Goal: Information Seeking & Learning: Learn about a topic

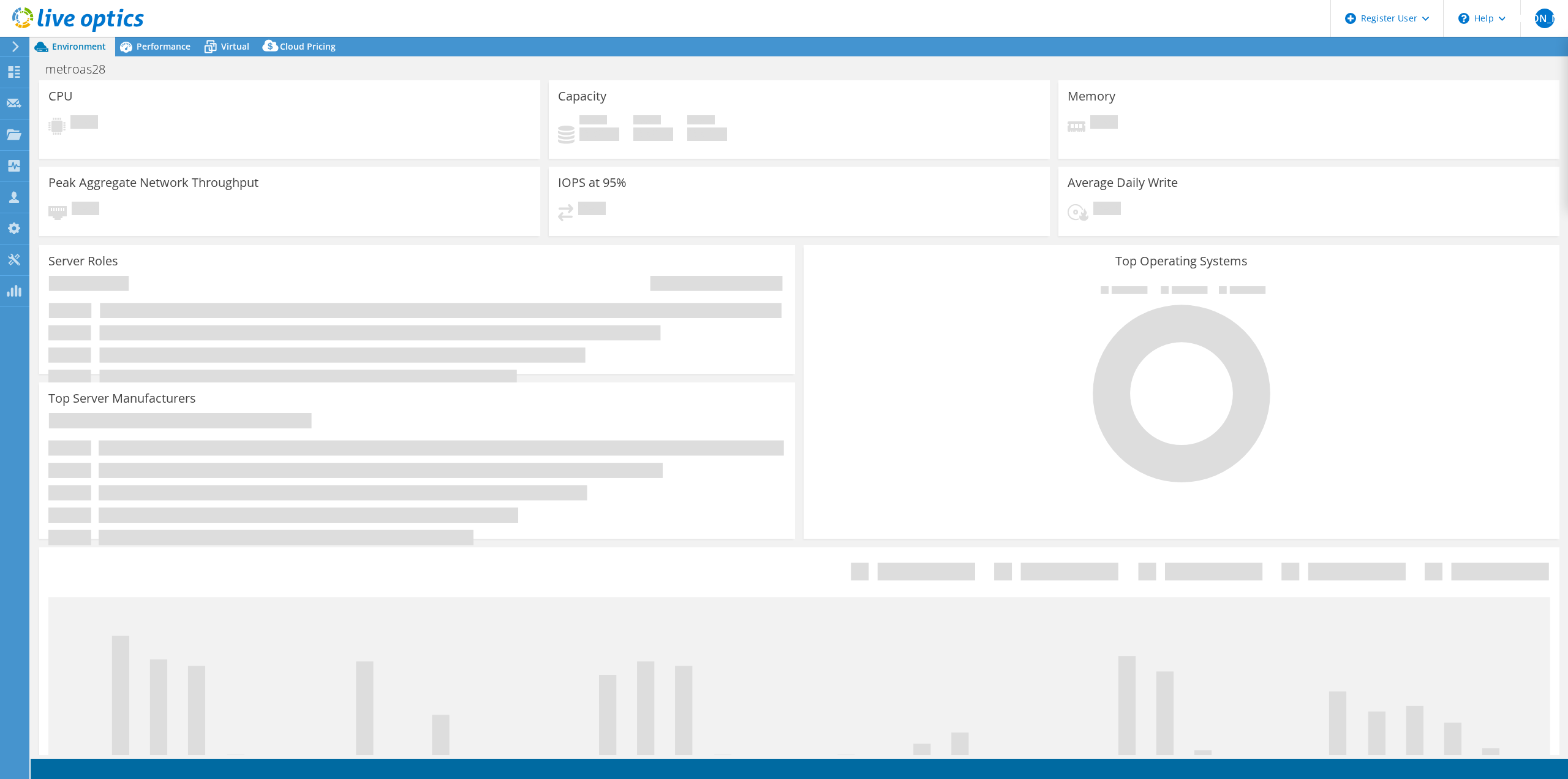
select select "USEast"
select select "USD"
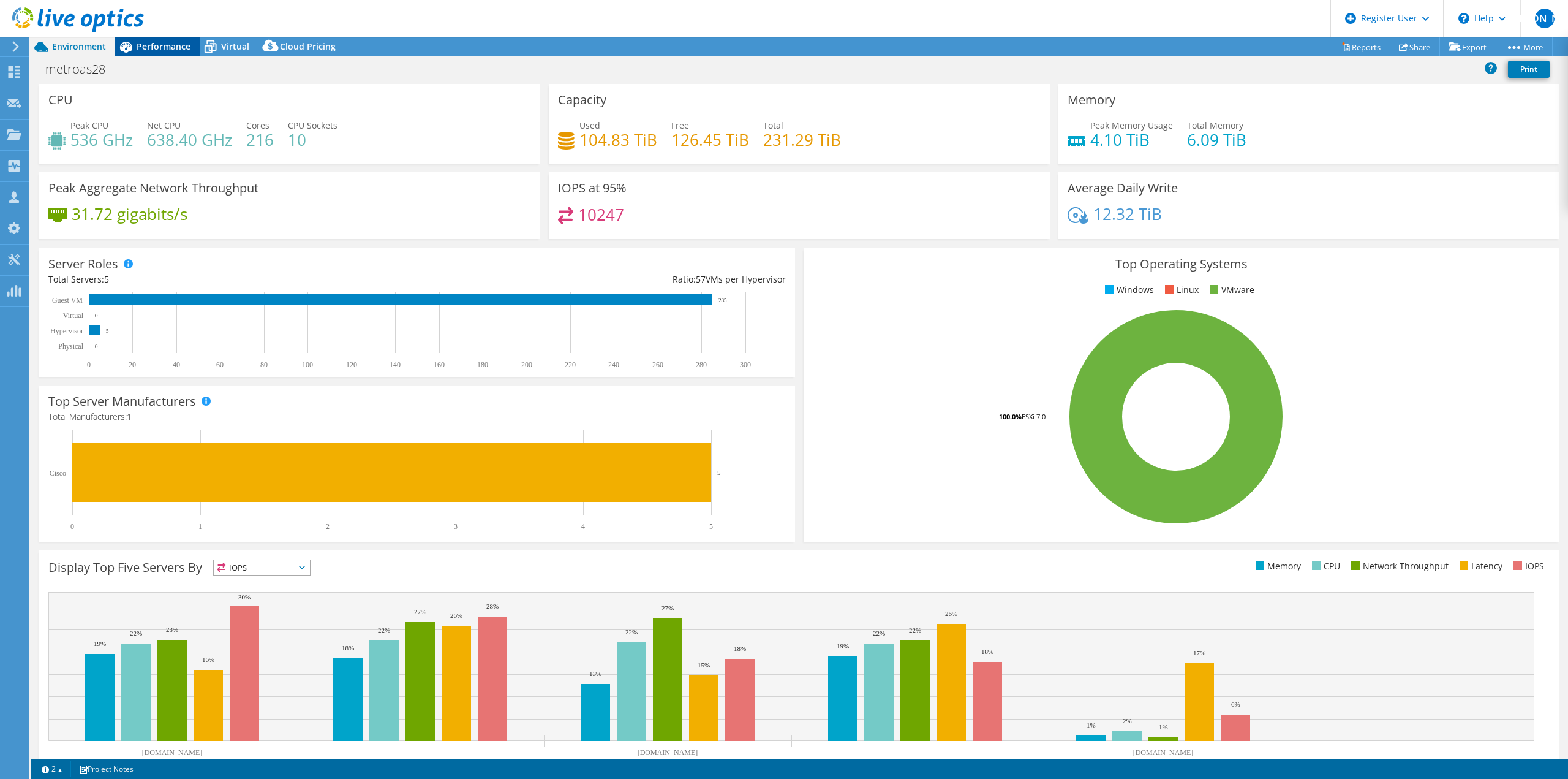
click at [168, 45] on span "Performance" at bounding box center [163, 46] width 54 height 12
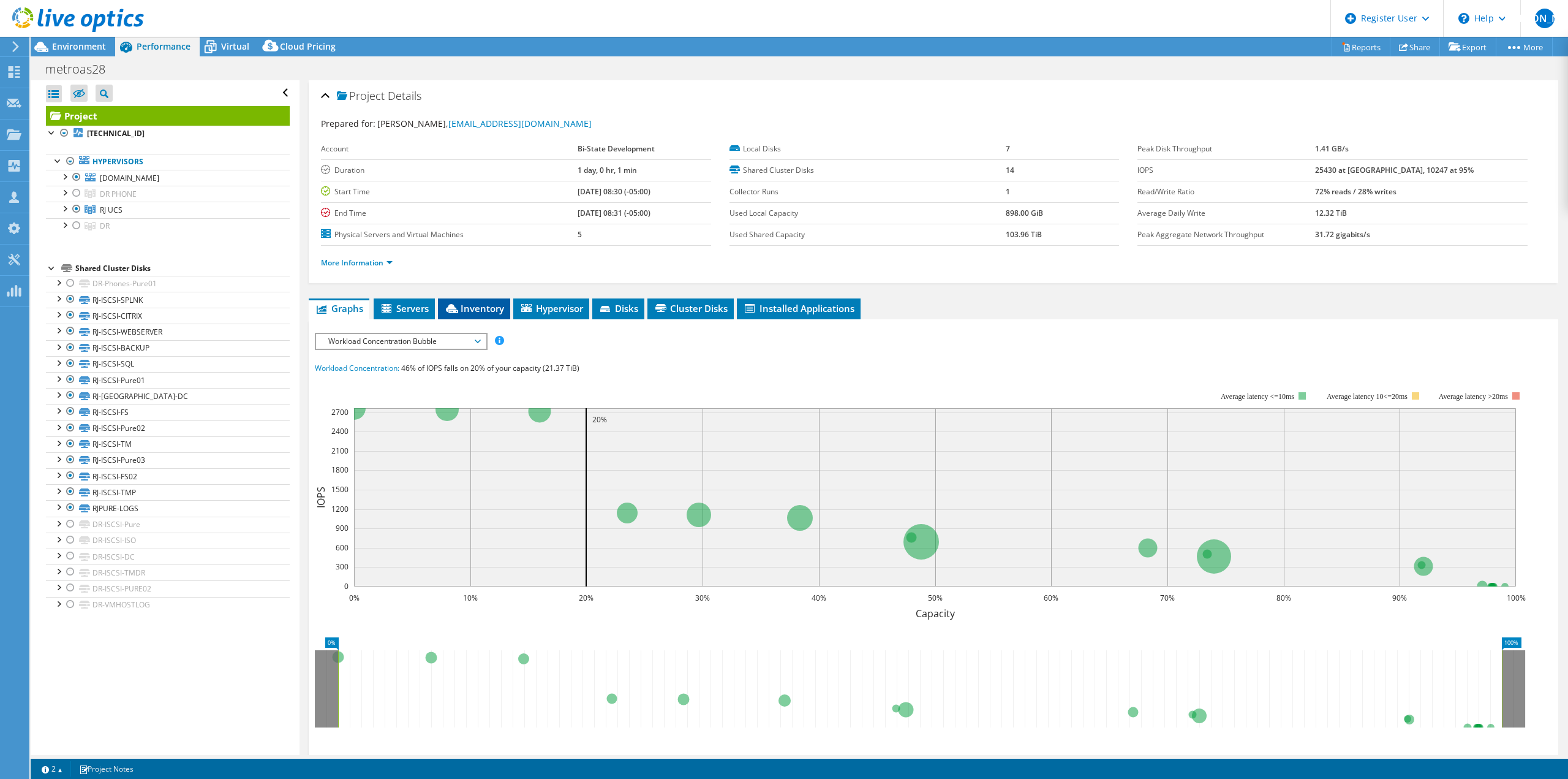
click at [476, 316] on li "Inventory" at bounding box center [474, 309] width 73 height 21
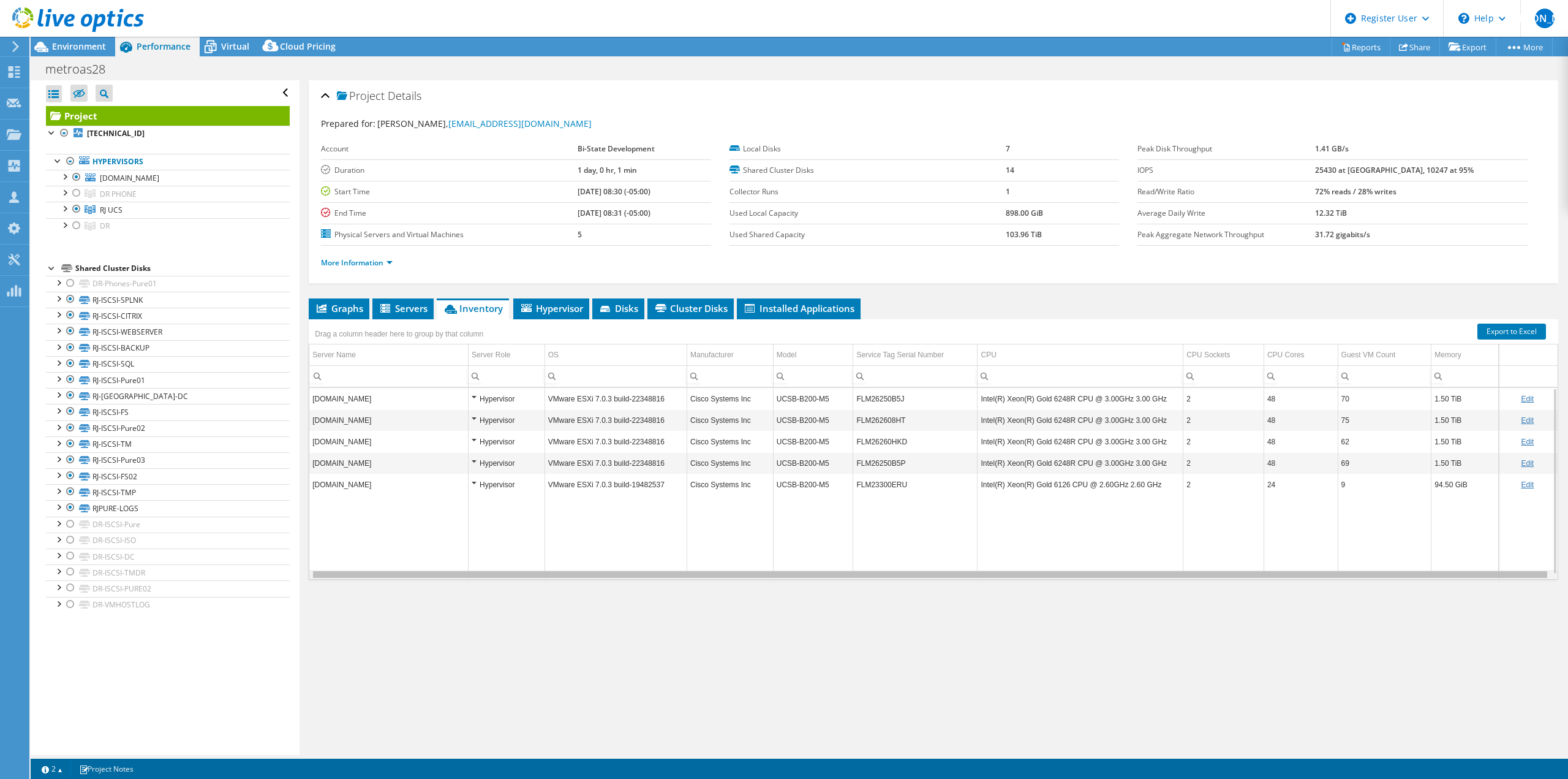
scroll to position [0, 3]
drag, startPoint x: 770, startPoint y: 577, endPoint x: 936, endPoint y: 577, distance: 166.0
click at [936, 577] on body "[PERSON_NAME] Dell User [PERSON_NAME] [PERSON_NAME][EMAIL_ADDRESS][PERSON_NAME]…" at bounding box center [784, 389] width 1568 height 779
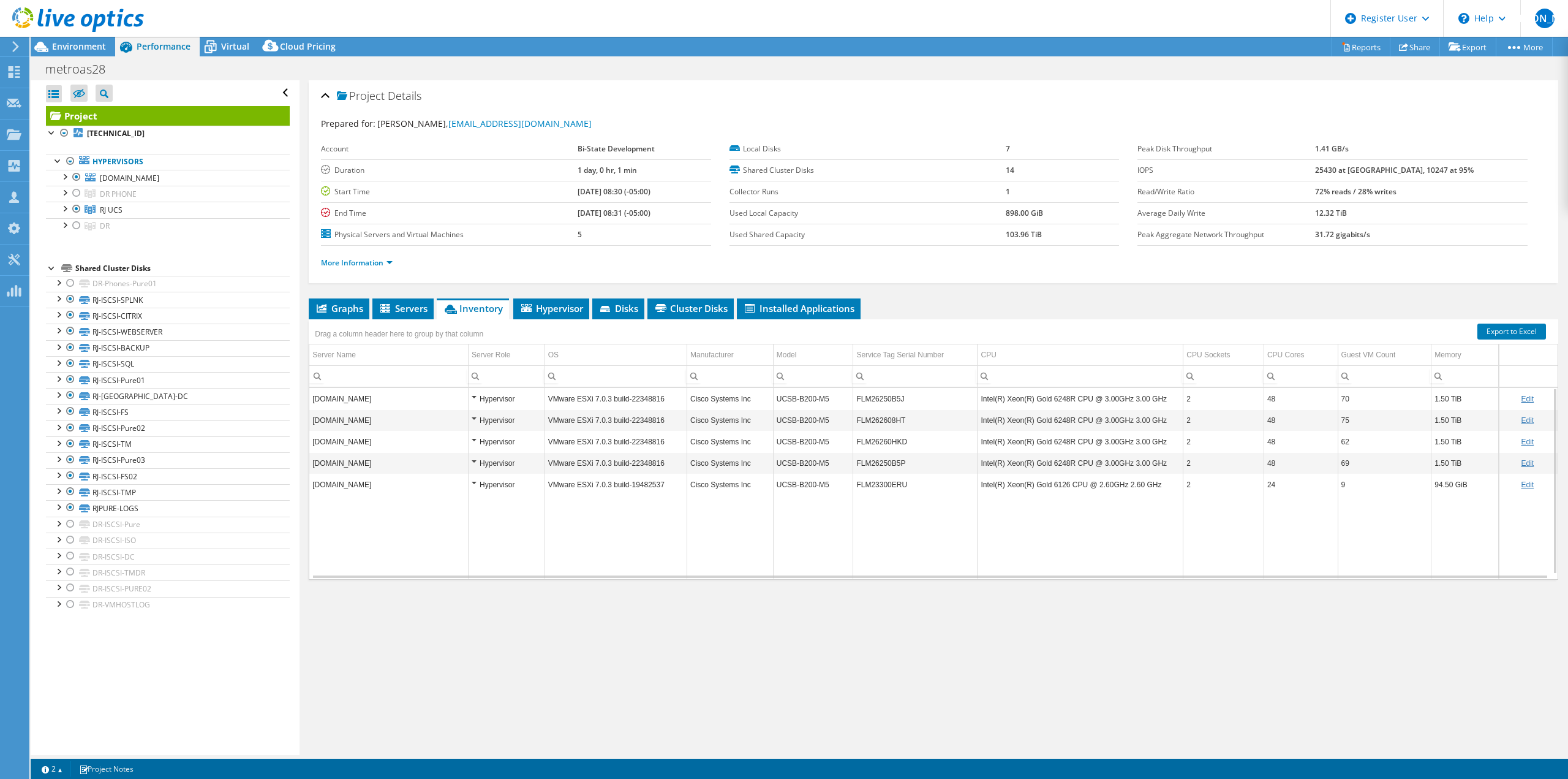
click at [61, 40] on div at bounding box center [72, 20] width 144 height 41
click at [58, 51] on span "Environment" at bounding box center [79, 46] width 54 height 12
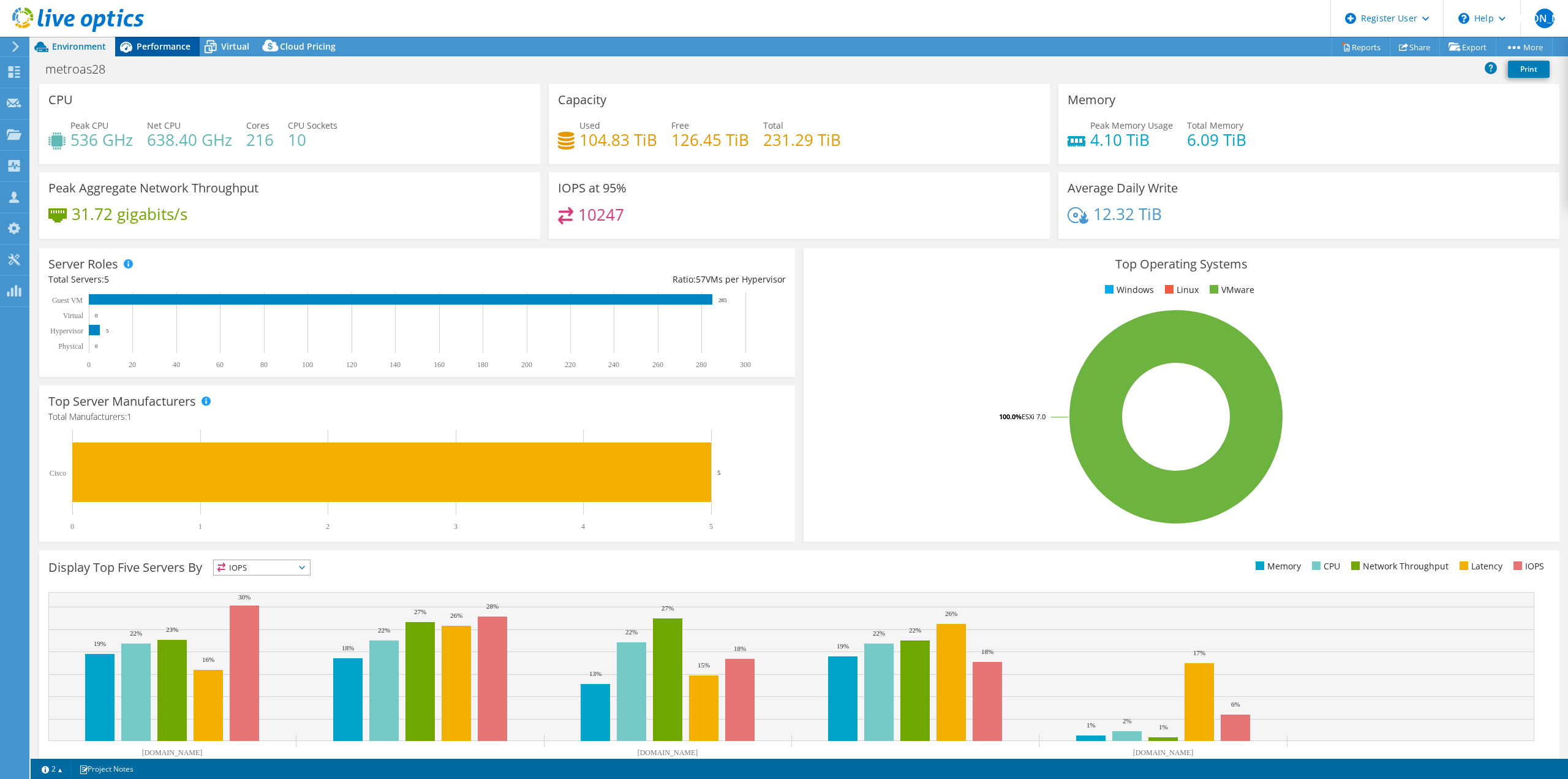
click at [141, 49] on span "Performance" at bounding box center [163, 46] width 54 height 12
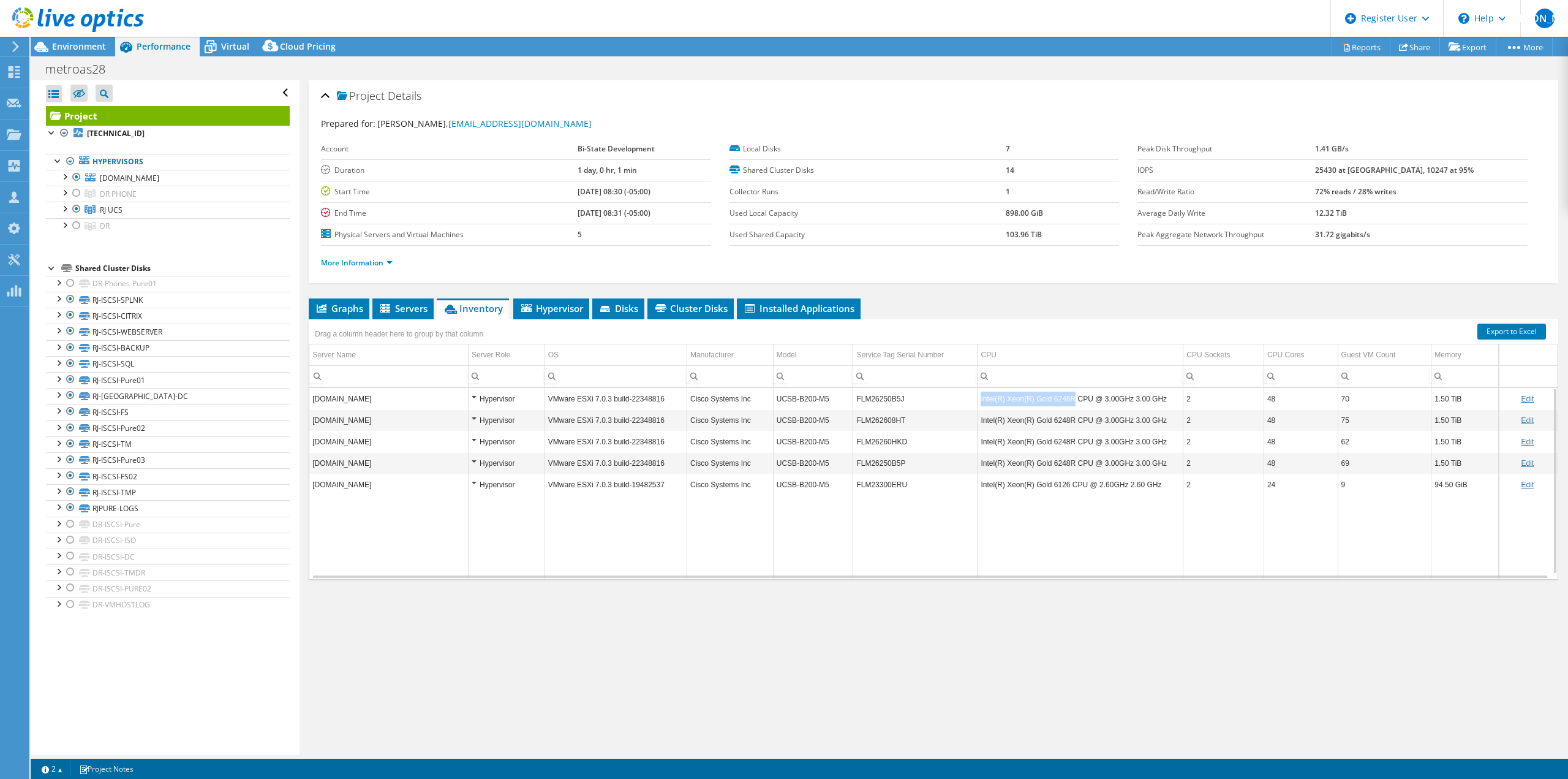
drag, startPoint x: 1065, startPoint y: 398, endPoint x: 975, endPoint y: 405, distance: 90.3
click at [977, 405] on td "Intel(R) Xeon(R) Gold 6248R CPU @ 3.00GHz 3.00 GHz" at bounding box center [1080, 398] width 206 height 22
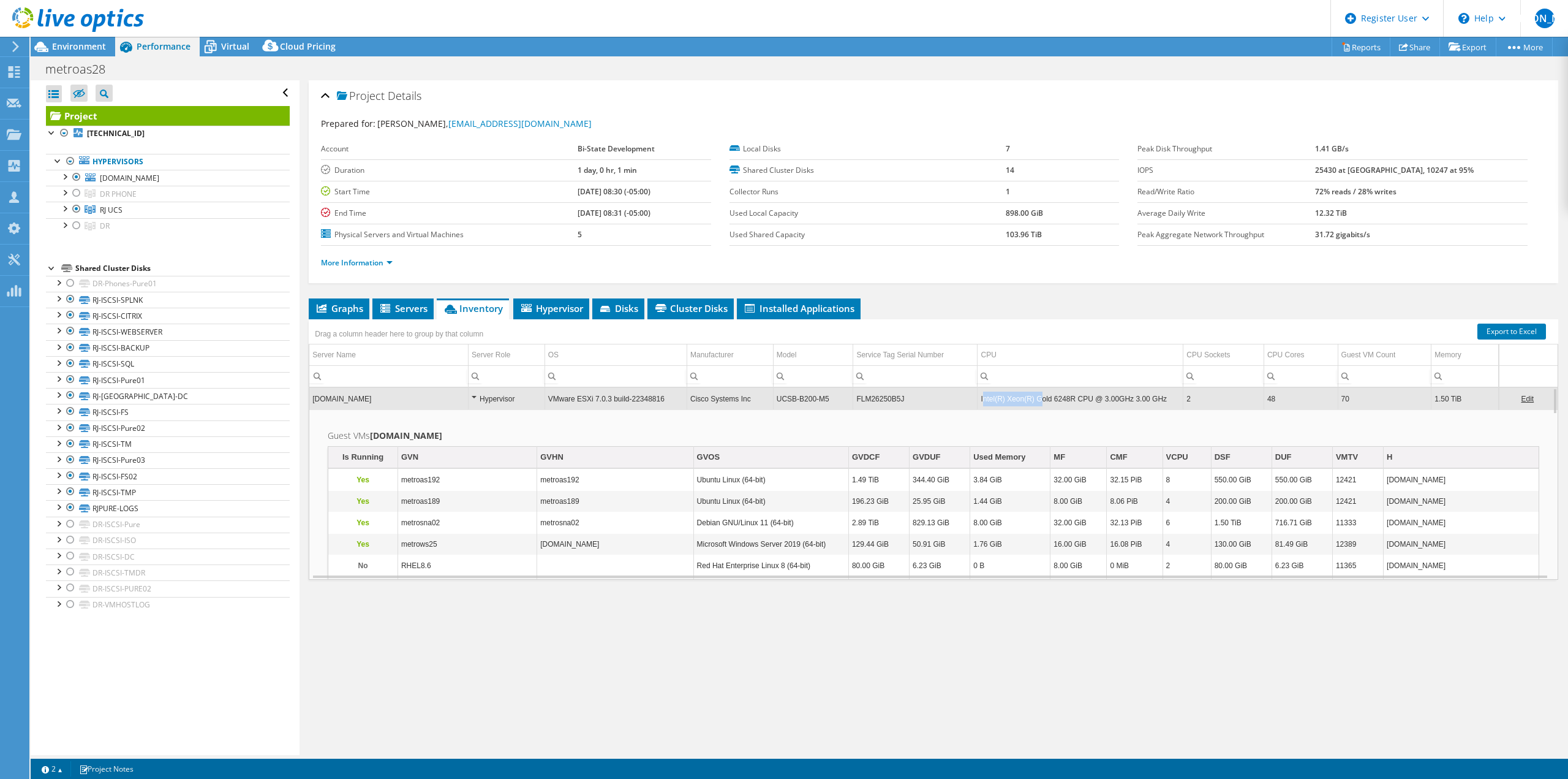
drag, startPoint x: 976, startPoint y: 401, endPoint x: 1031, endPoint y: 401, distance: 55.0
click at [1031, 401] on td "Intel(R) Xeon(R) Gold 6248R CPU @ 3.00GHz 3.00 GHz" at bounding box center [1080, 398] width 206 height 22
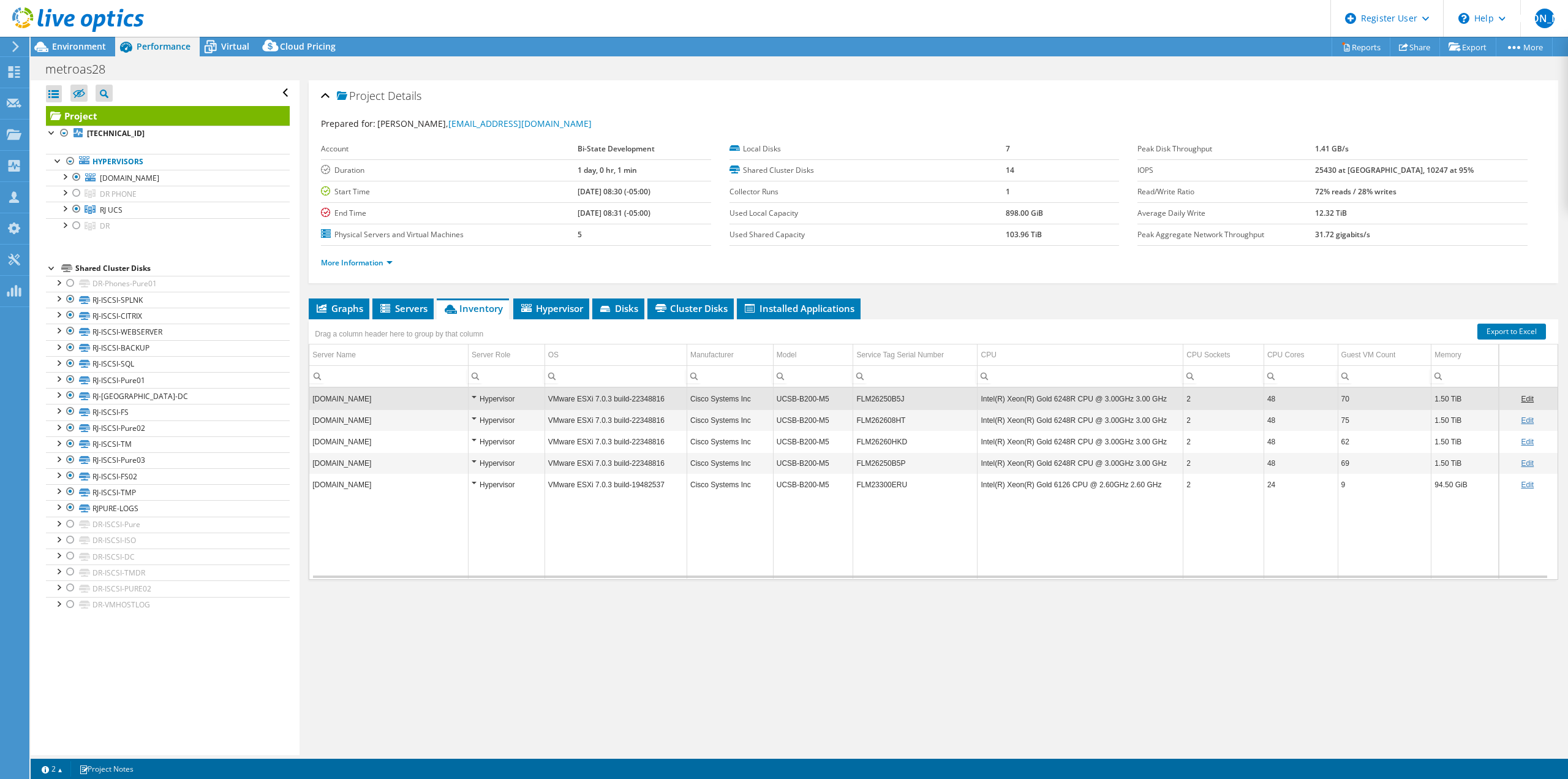
drag, startPoint x: 1031, startPoint y: 401, endPoint x: 1058, endPoint y: 398, distance: 27.2
click at [1058, 398] on td "Intel(R) Xeon(R) Gold 6248R CPU @ 3.00GHz 3.00 GHz" at bounding box center [1080, 398] width 206 height 22
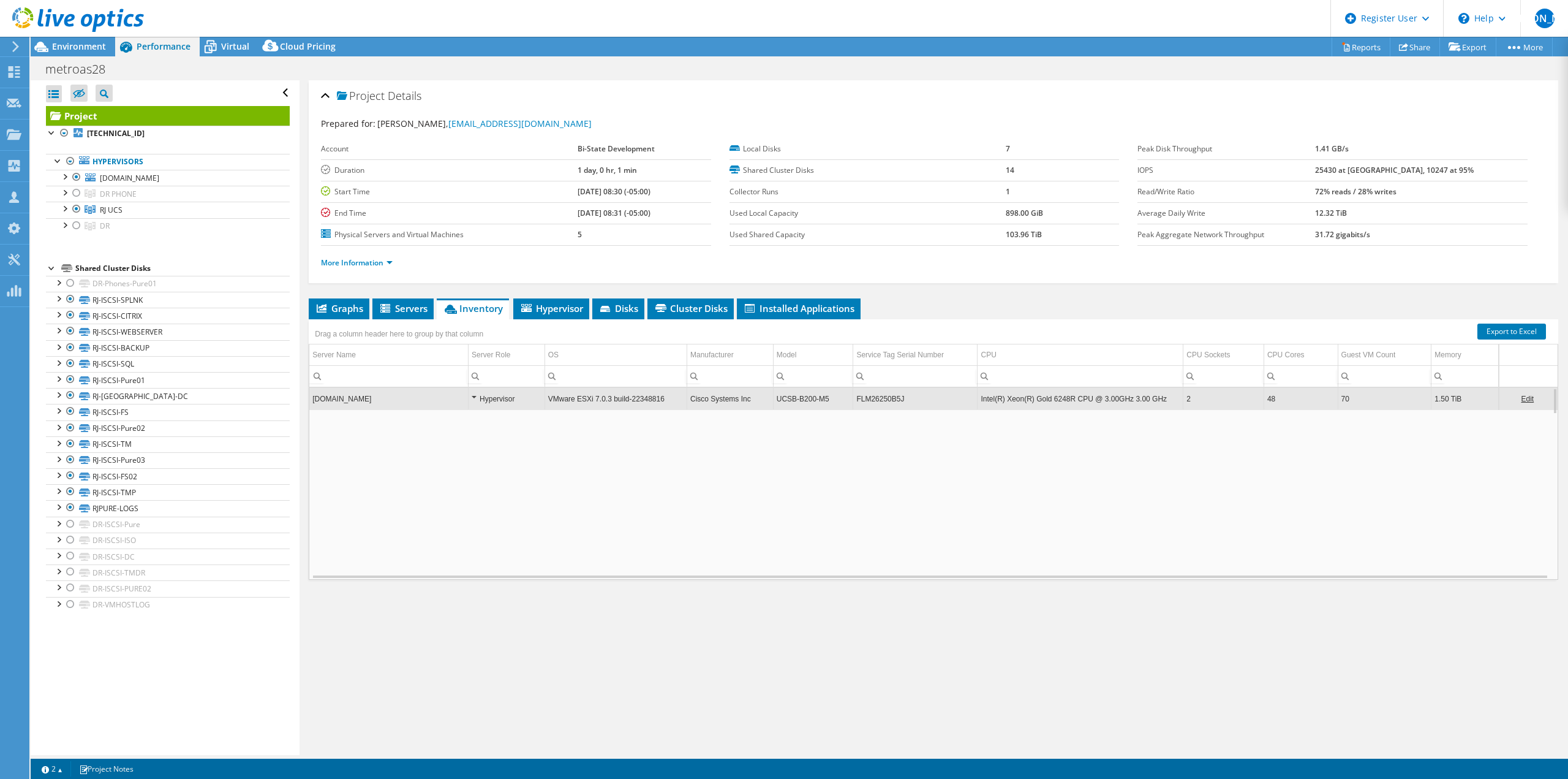
click at [1065, 402] on td "Intel(R) Xeon(R) Gold 6248R CPU @ 3.00GHz 3.00 GHz" at bounding box center [1080, 398] width 206 height 22
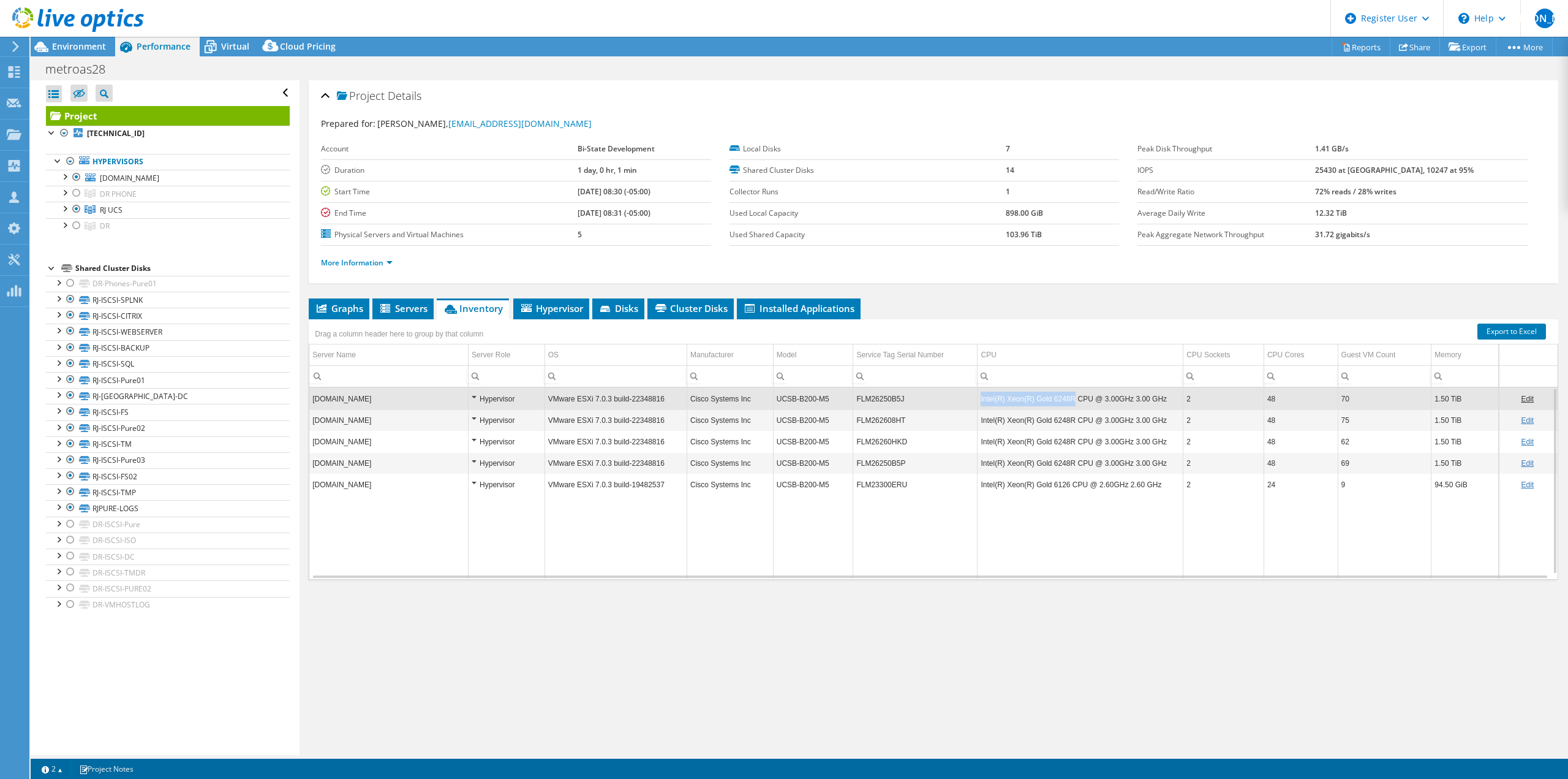
copy td "Intel(R) Xeon(R) Gold 6248R"
drag, startPoint x: 1065, startPoint y: 401, endPoint x: 975, endPoint y: 406, distance: 90.1
click at [977, 406] on td "Intel(R) Xeon(R) Gold 6248R CPU @ 3.00GHz 3.00 GHz" at bounding box center [1080, 398] width 206 height 22
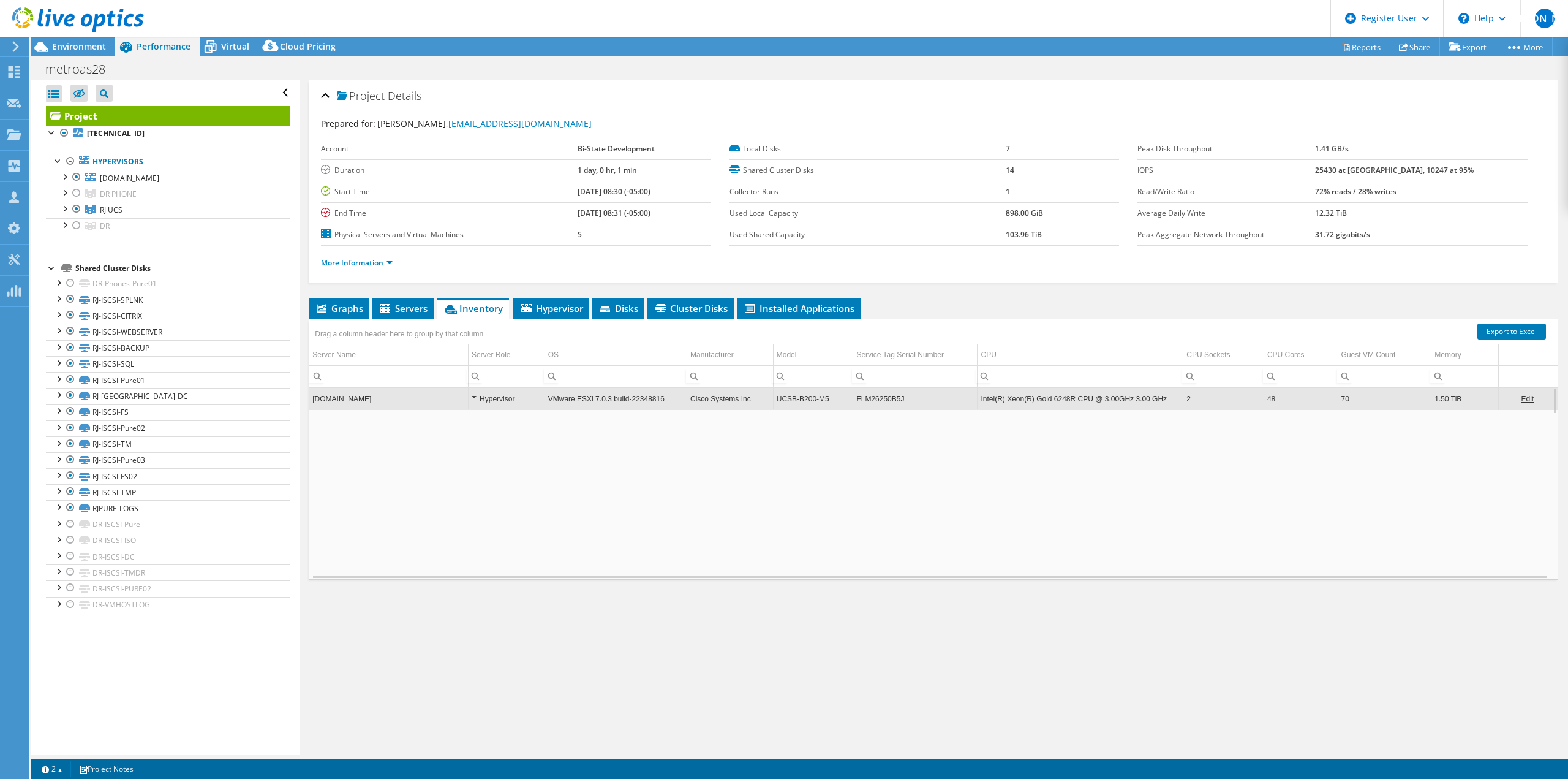
click at [977, 406] on td "Intel(R) Xeon(R) Gold 6248R CPU @ 3.00GHz 3.00 GHz" at bounding box center [1080, 398] width 206 height 22
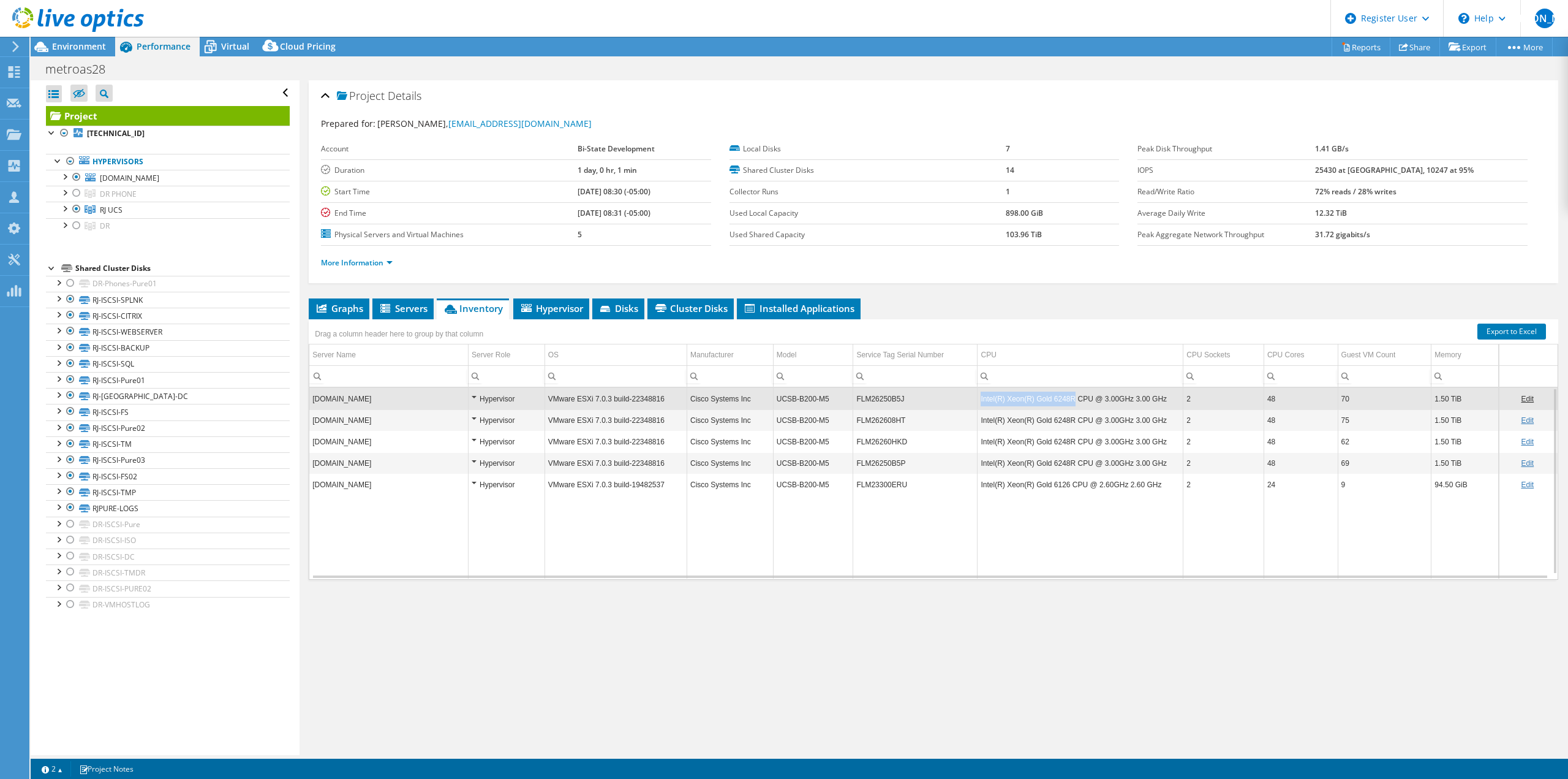
copy td "Intel(R) Xeon(R) Gold 6248R"
drag, startPoint x: 1065, startPoint y: 401, endPoint x: 975, endPoint y: 407, distance: 90.2
click at [977, 407] on td "Intel(R) Xeon(R) Gold 6248R CPU @ 3.00GHz 3.00 GHz" at bounding box center [1080, 398] width 206 height 22
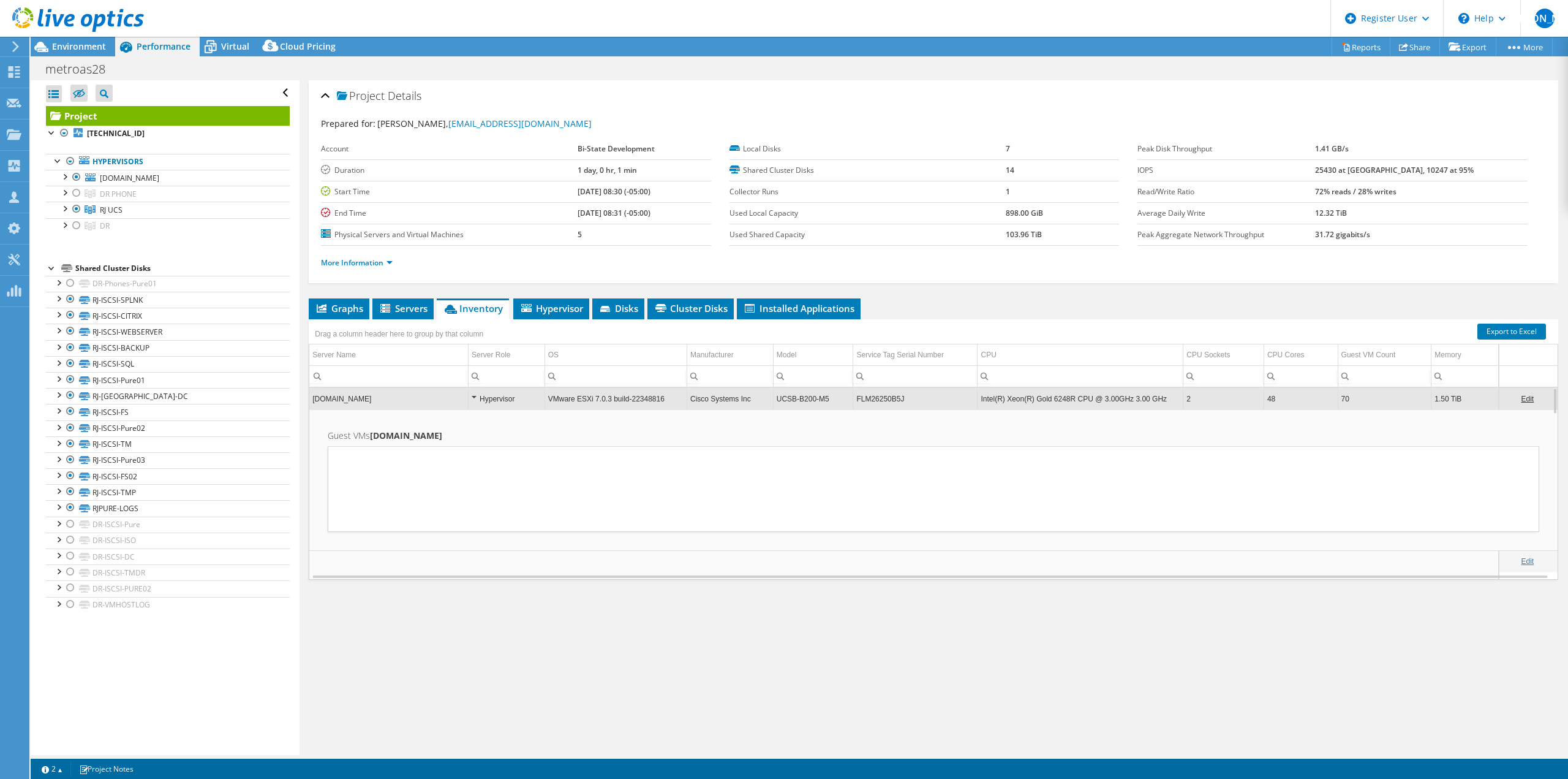
click at [997, 395] on td "Intel(R) Xeon(R) Gold 6248R CPU @ 3.00GHz 3.00 GHz" at bounding box center [1080, 398] width 206 height 22
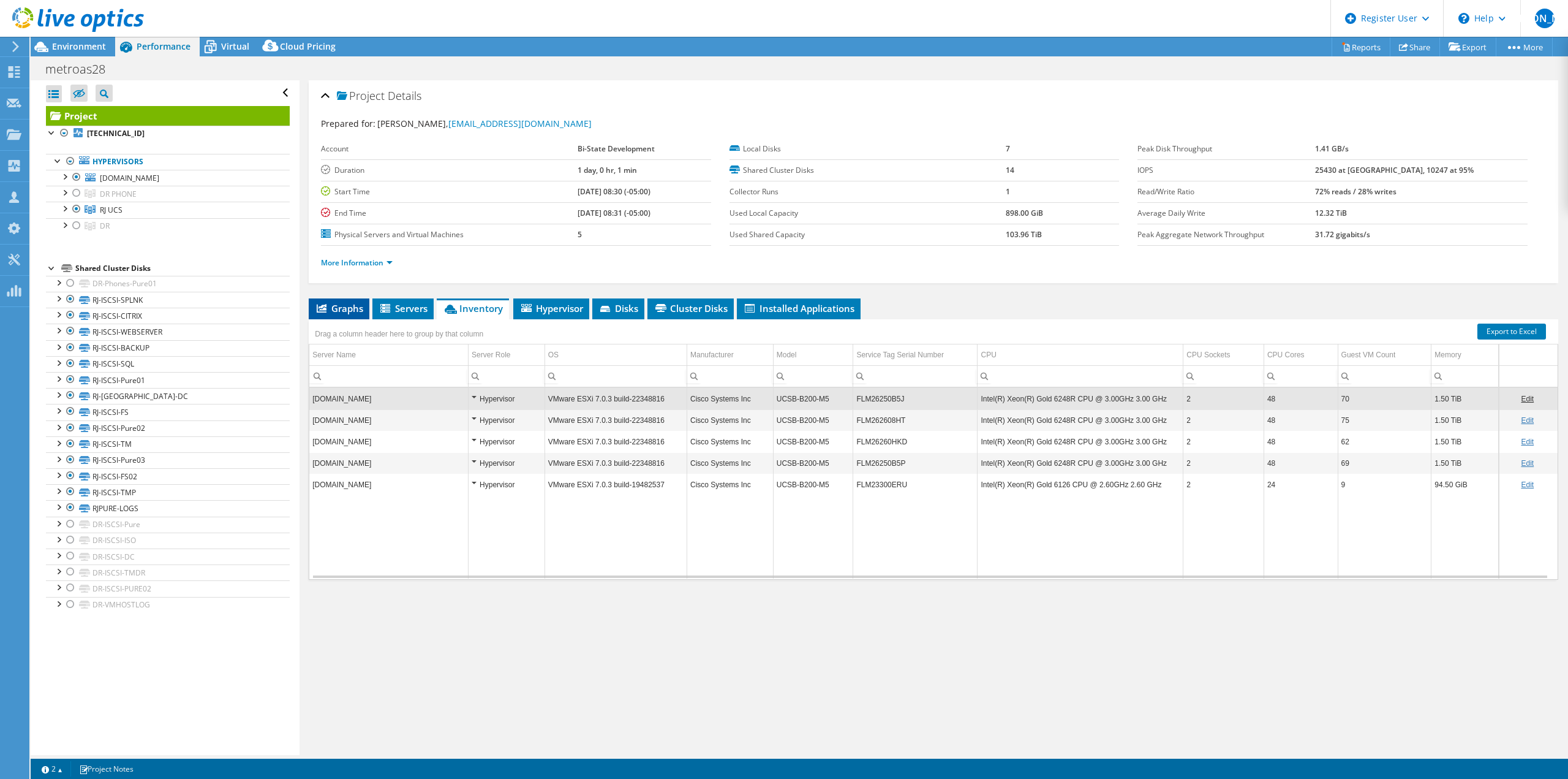
click at [349, 315] on li "Graphs" at bounding box center [339, 309] width 61 height 21
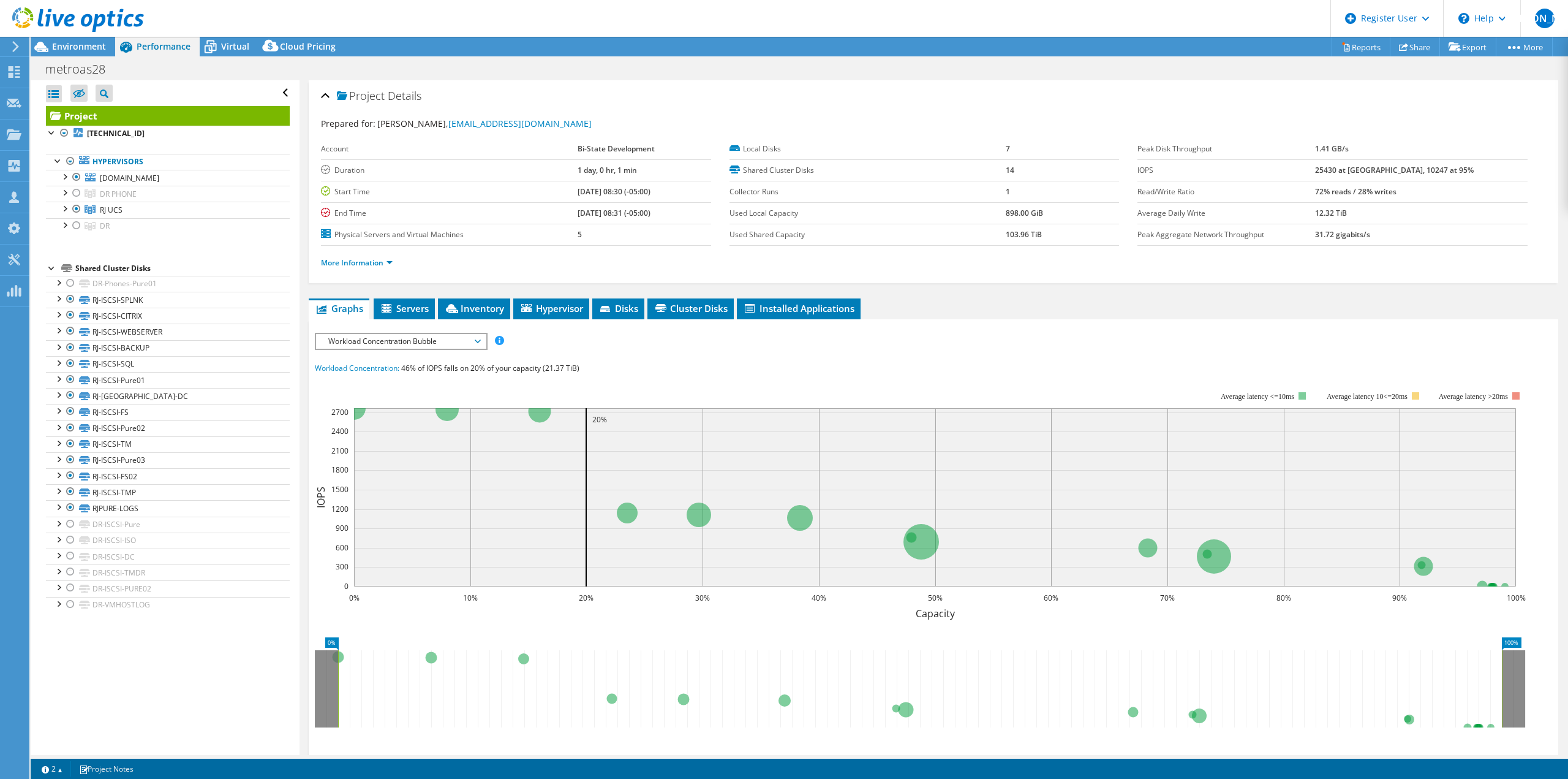
click at [385, 347] on span "Workload Concentration Bubble" at bounding box center [401, 341] width 158 height 15
click at [683, 391] on rect at bounding box center [920, 497] width 1211 height 245
click at [426, 345] on span "Workload Concentration Bubble" at bounding box center [401, 341] width 158 height 15
click at [673, 410] on rect at bounding box center [935, 497] width 1162 height 179
click at [229, 50] on span "Virtual" at bounding box center [235, 46] width 28 height 12
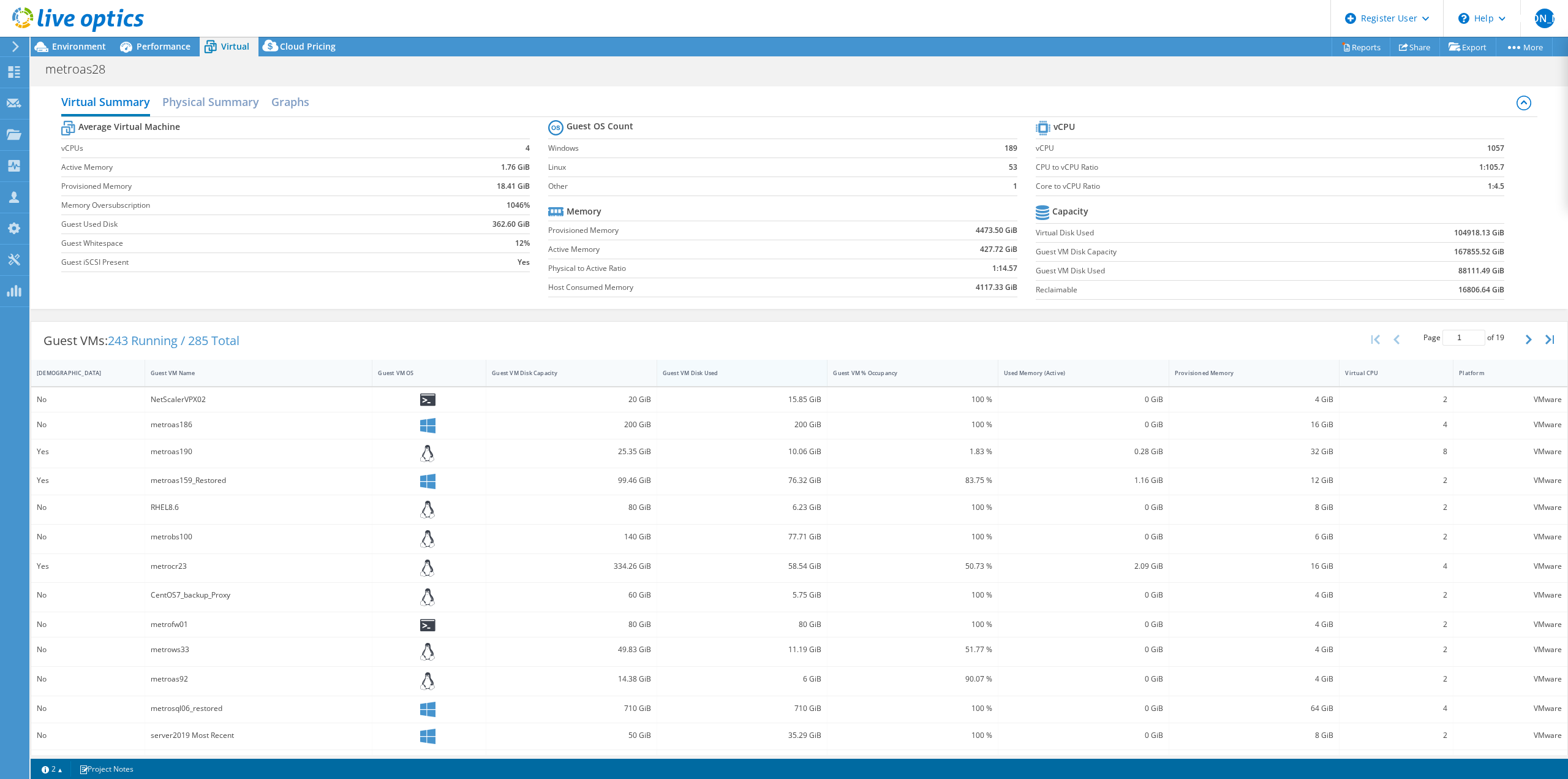
click at [705, 370] on div "Guest VM Disk Used" at bounding box center [734, 372] width 144 height 8
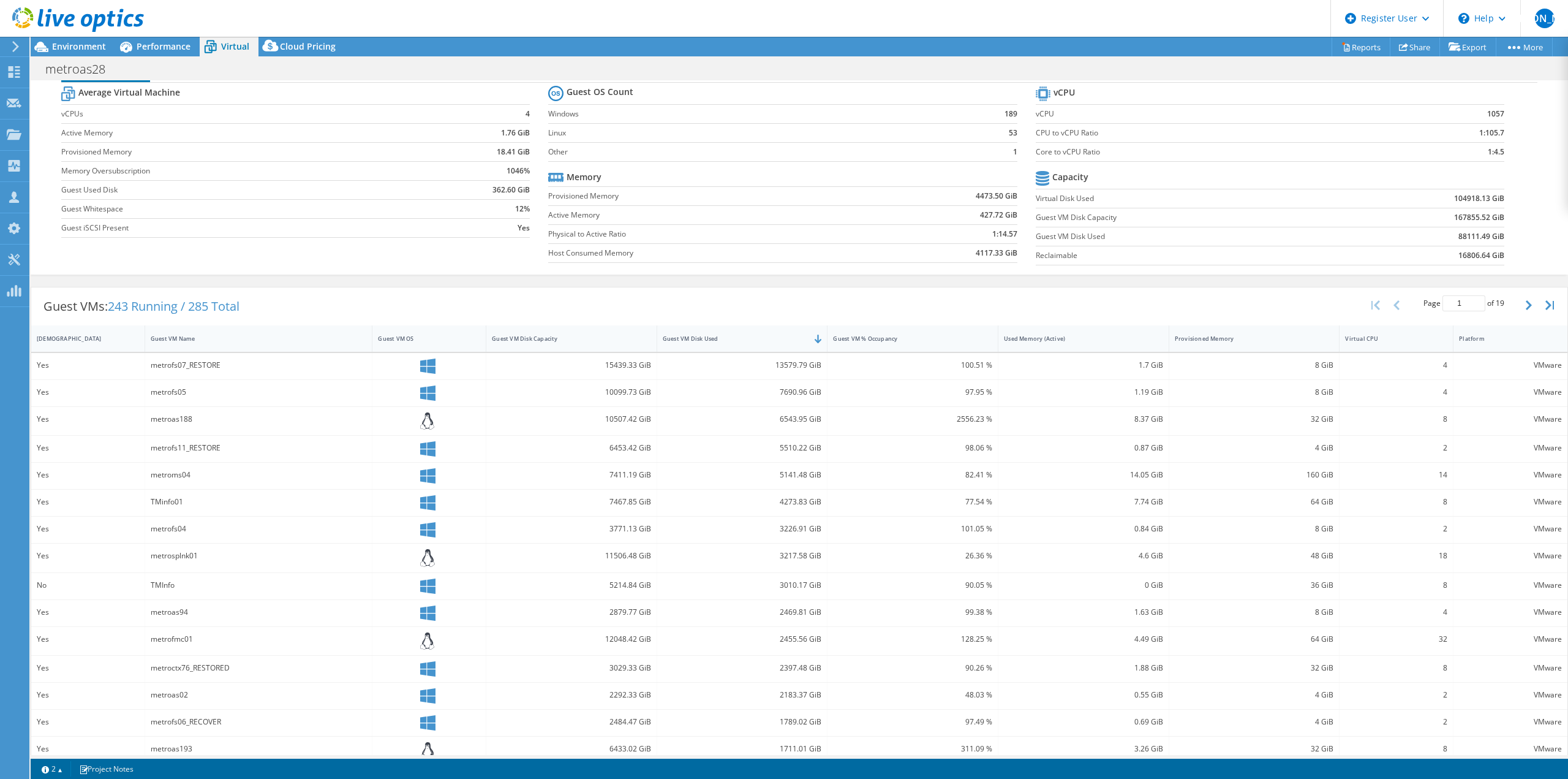
scroll to position [52, 0]
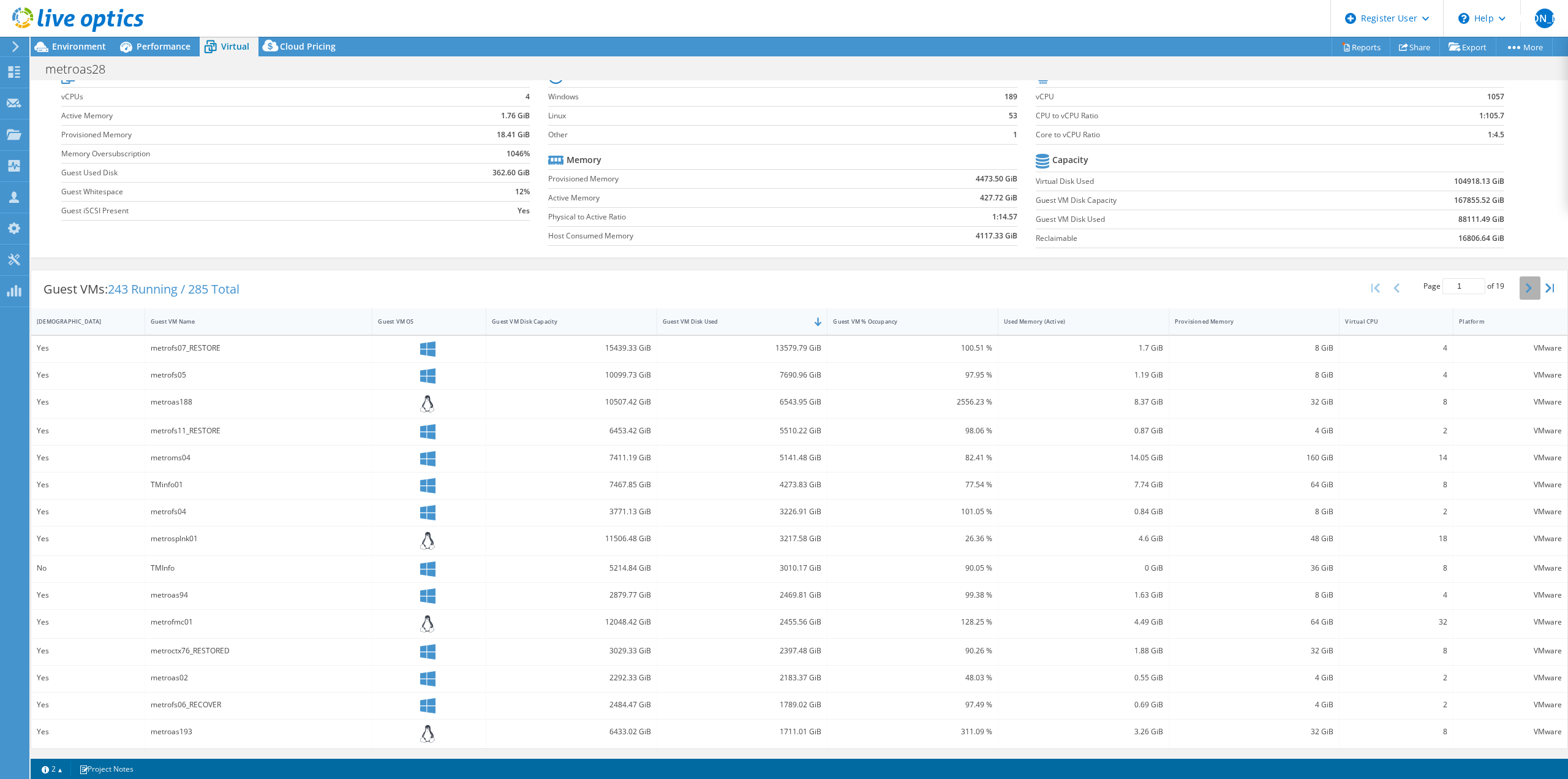
click at [1519, 290] on button "button" at bounding box center [1530, 287] width 21 height 23
click at [1519, 299] on button "button" at bounding box center [1530, 290] width 21 height 23
click at [1519, 299] on button "button" at bounding box center [1530, 292] width 21 height 23
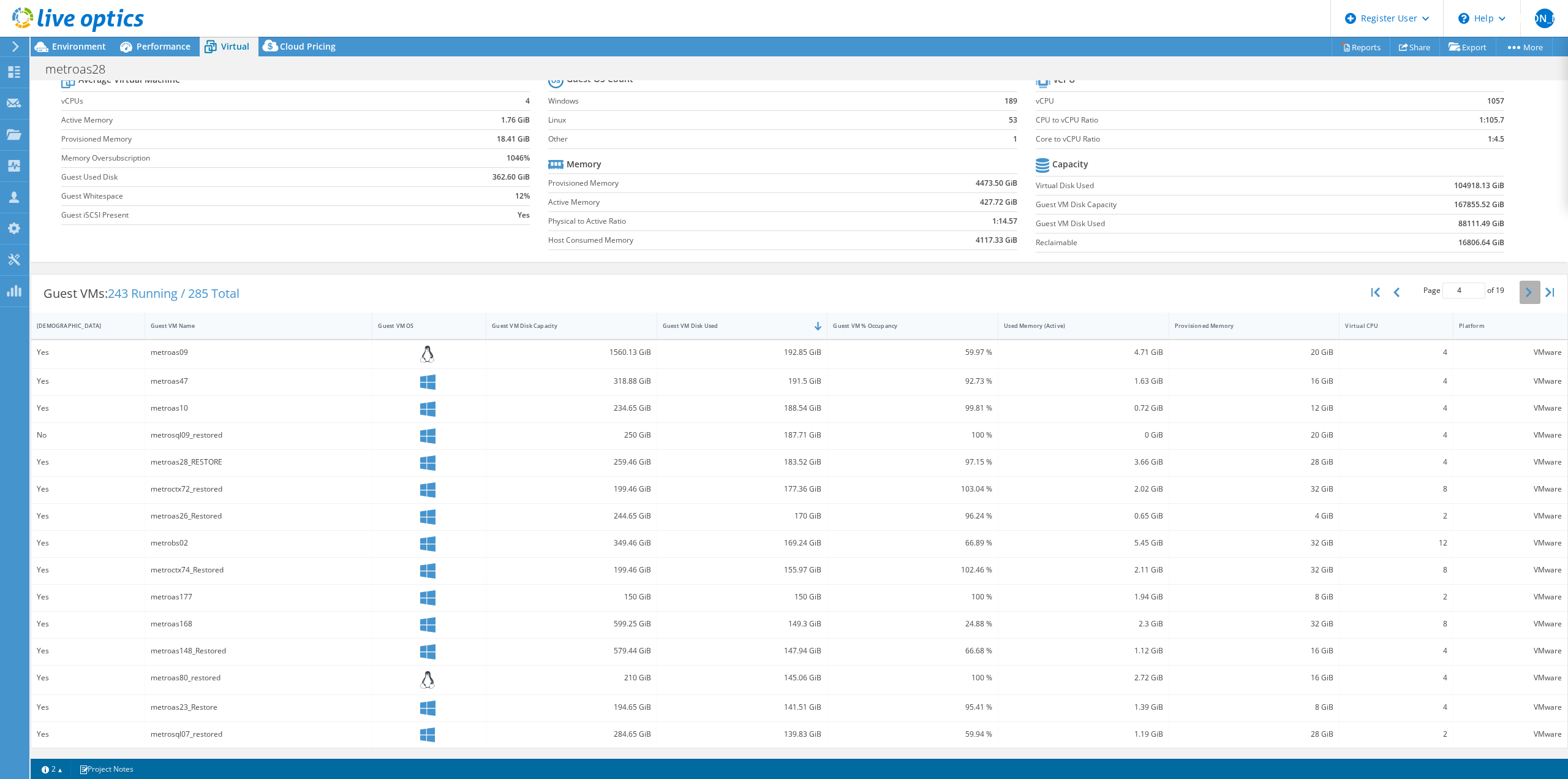
click at [1519, 298] on button "button" at bounding box center [1530, 292] width 21 height 23
click at [1519, 298] on button "button" at bounding box center [1530, 290] width 21 height 23
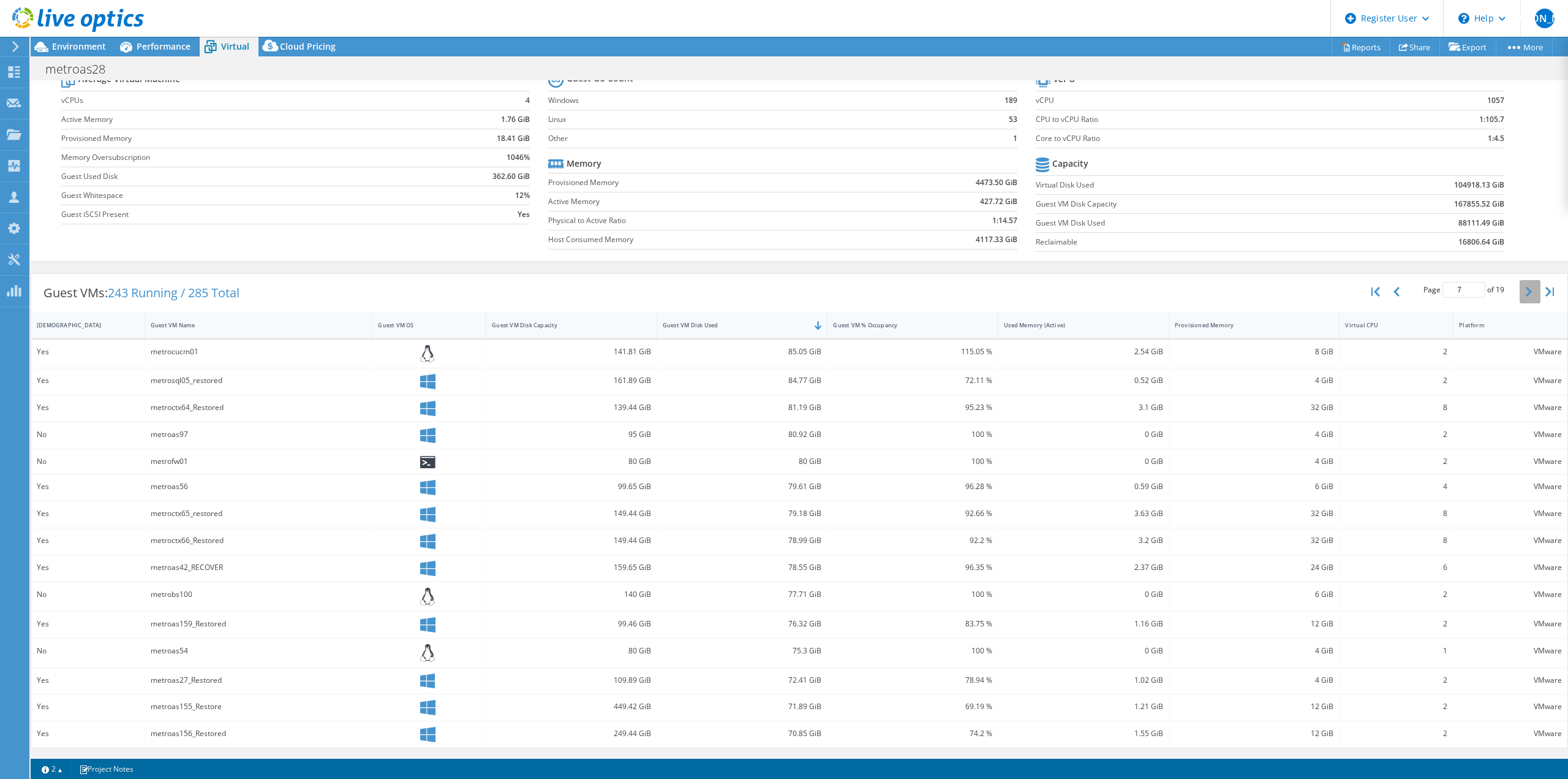
click at [1519, 298] on button "button" at bounding box center [1530, 291] width 21 height 23
click at [1519, 298] on button "button" at bounding box center [1530, 292] width 21 height 23
click at [1519, 298] on button "button" at bounding box center [1530, 290] width 21 height 23
click at [1519, 298] on button "button" at bounding box center [1530, 292] width 21 height 23
click at [1519, 298] on button "button" at bounding box center [1530, 294] width 21 height 23
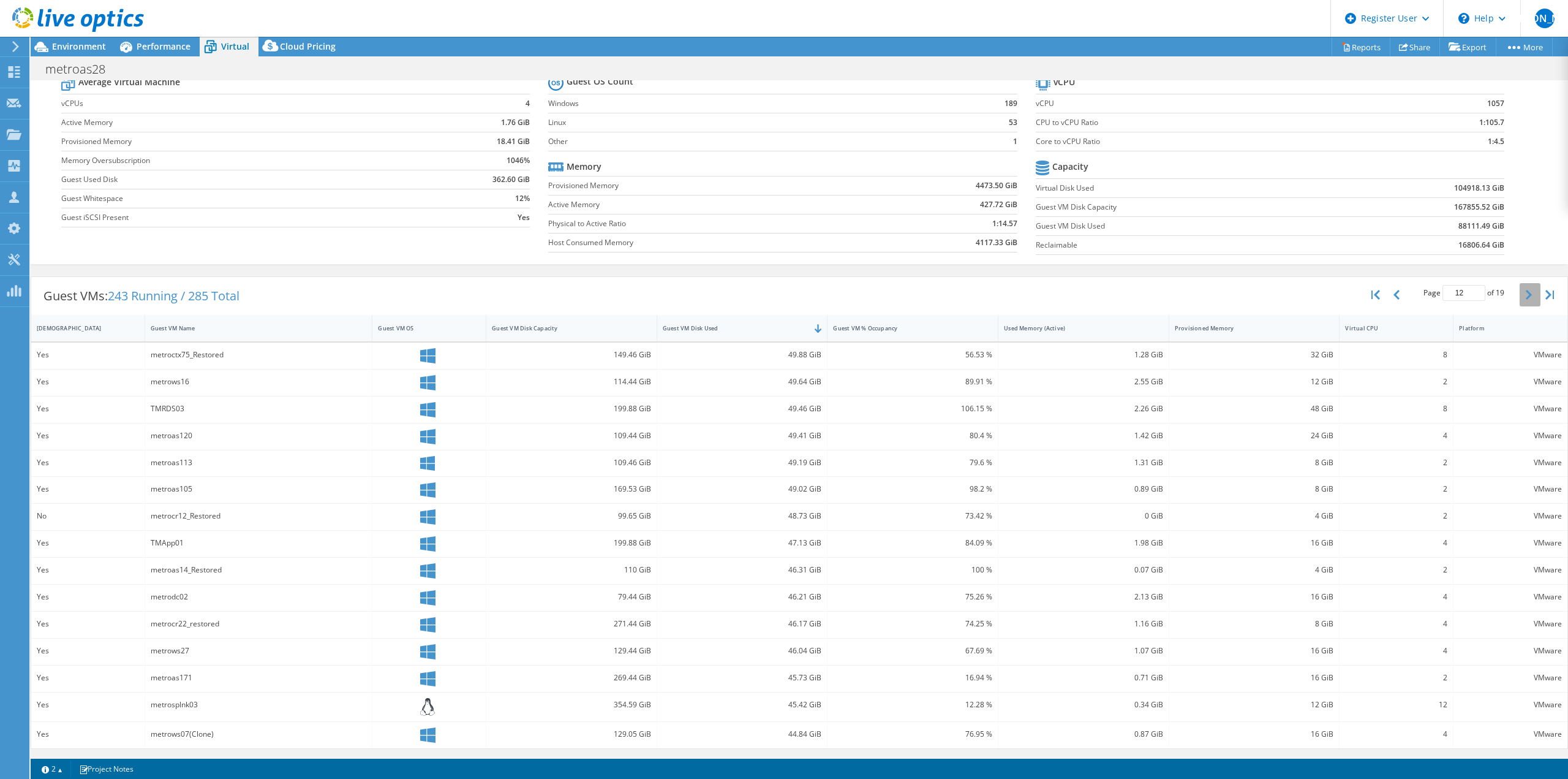
scroll to position [47, 0]
click at [1371, 290] on icon "button" at bounding box center [1376, 292] width 8 height 10
type input "1"
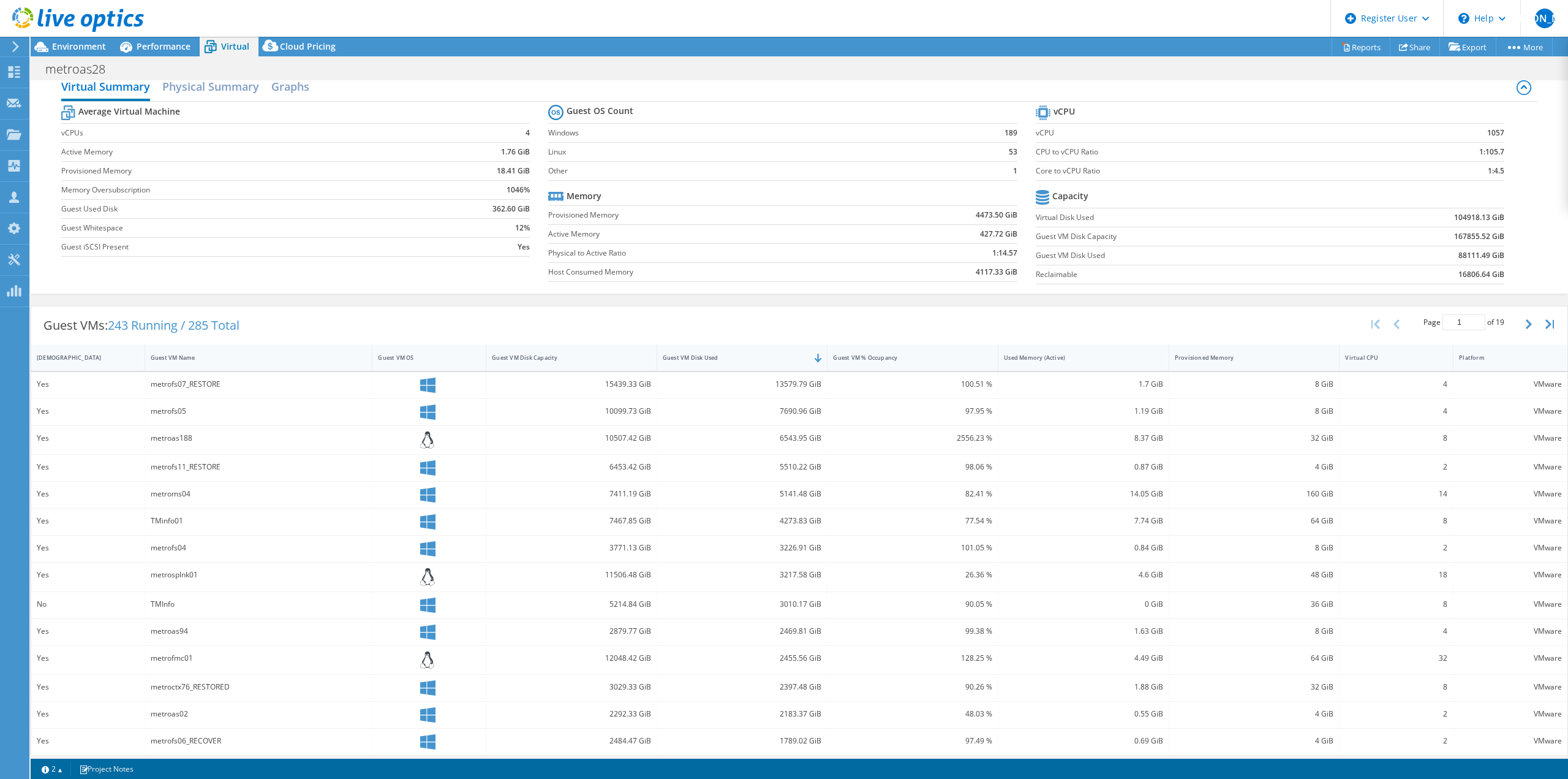
scroll to position [0, 0]
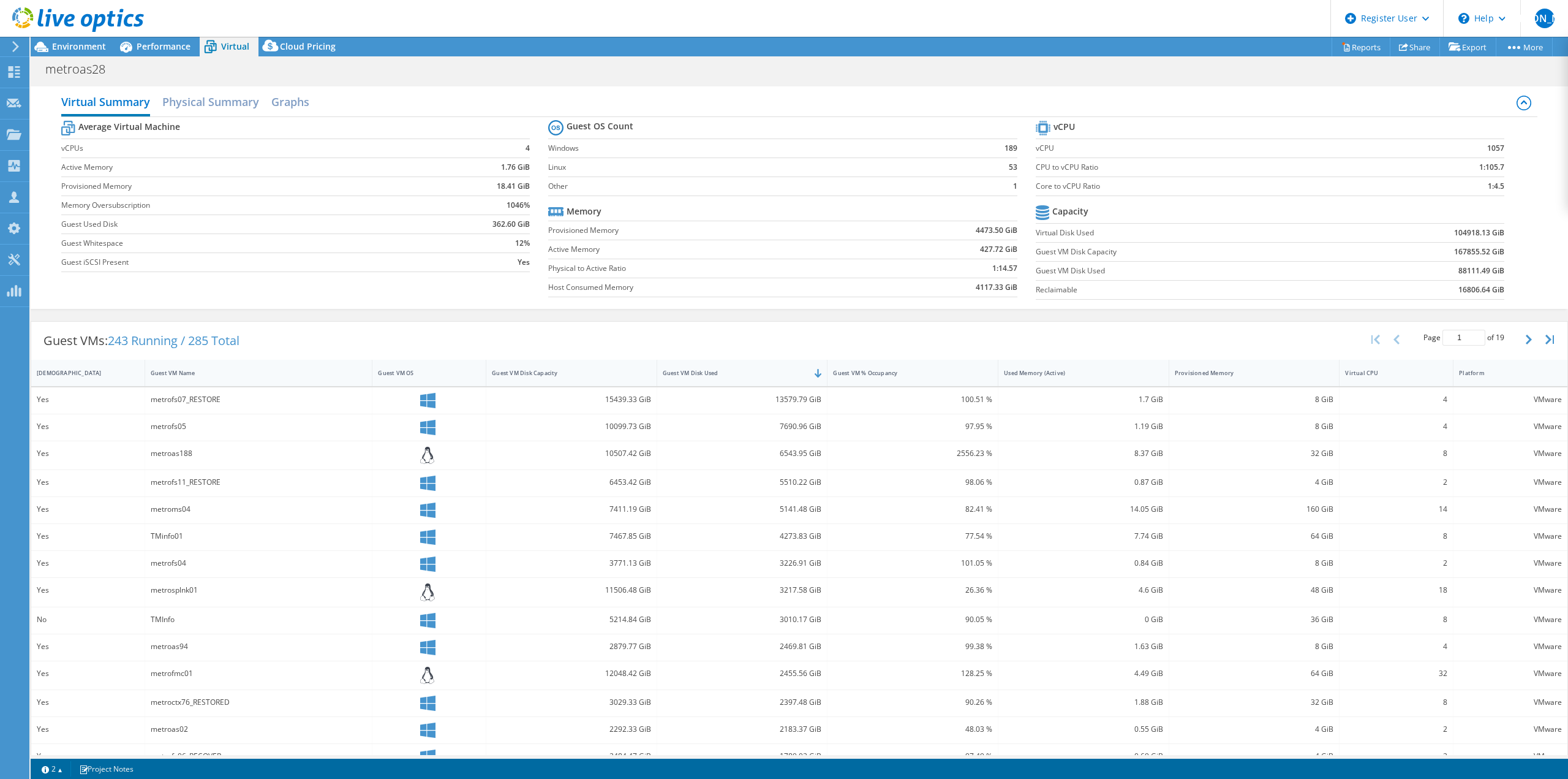
click at [63, 38] on div at bounding box center [72, 20] width 144 height 41
click at [59, 45] on span "Environment" at bounding box center [79, 46] width 54 height 12
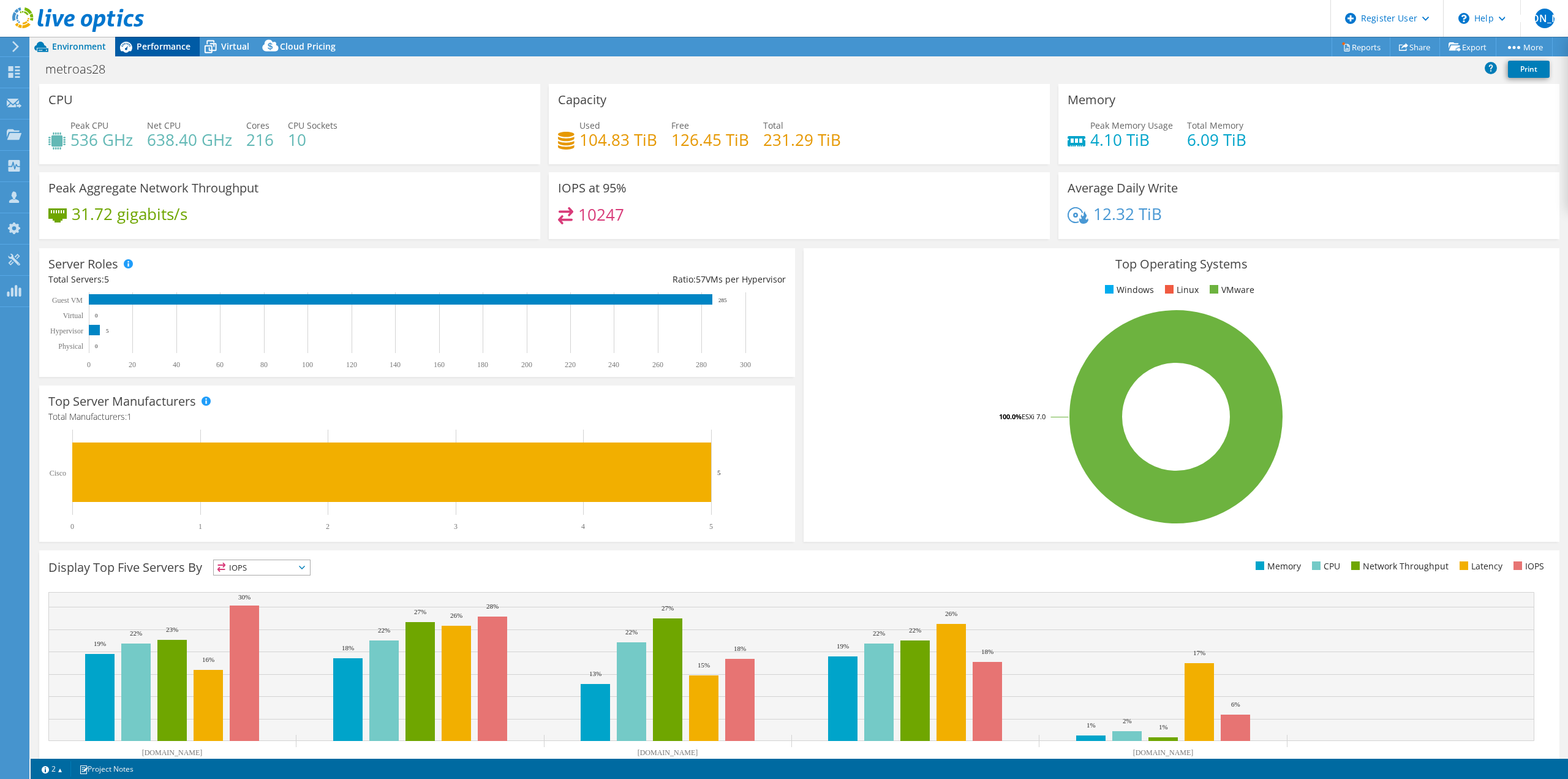
click at [129, 48] on icon at bounding box center [126, 47] width 13 height 11
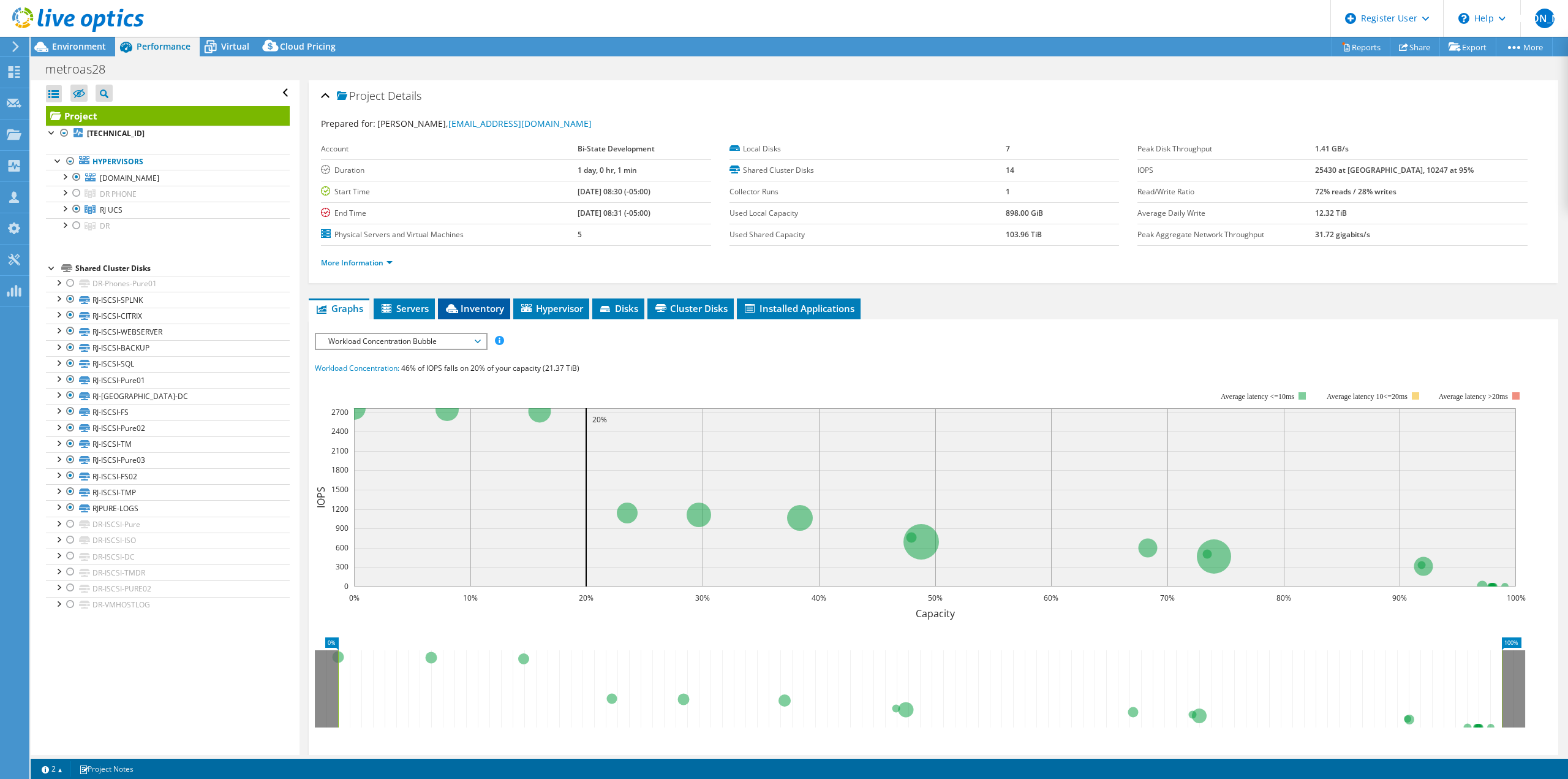
click at [470, 305] on span "Inventory" at bounding box center [474, 308] width 60 height 13
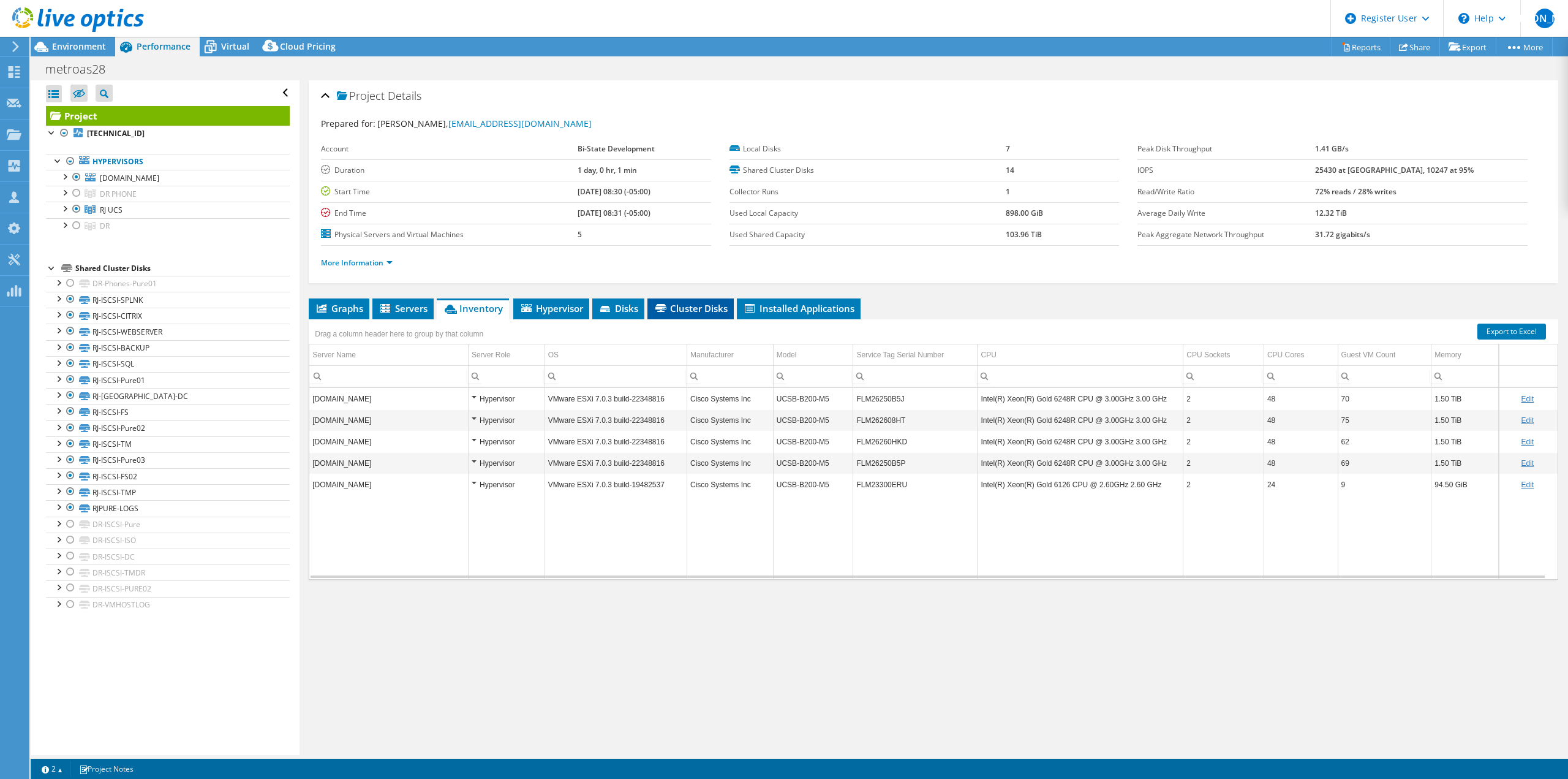
click at [675, 307] on span "Cluster Disks" at bounding box center [690, 308] width 74 height 13
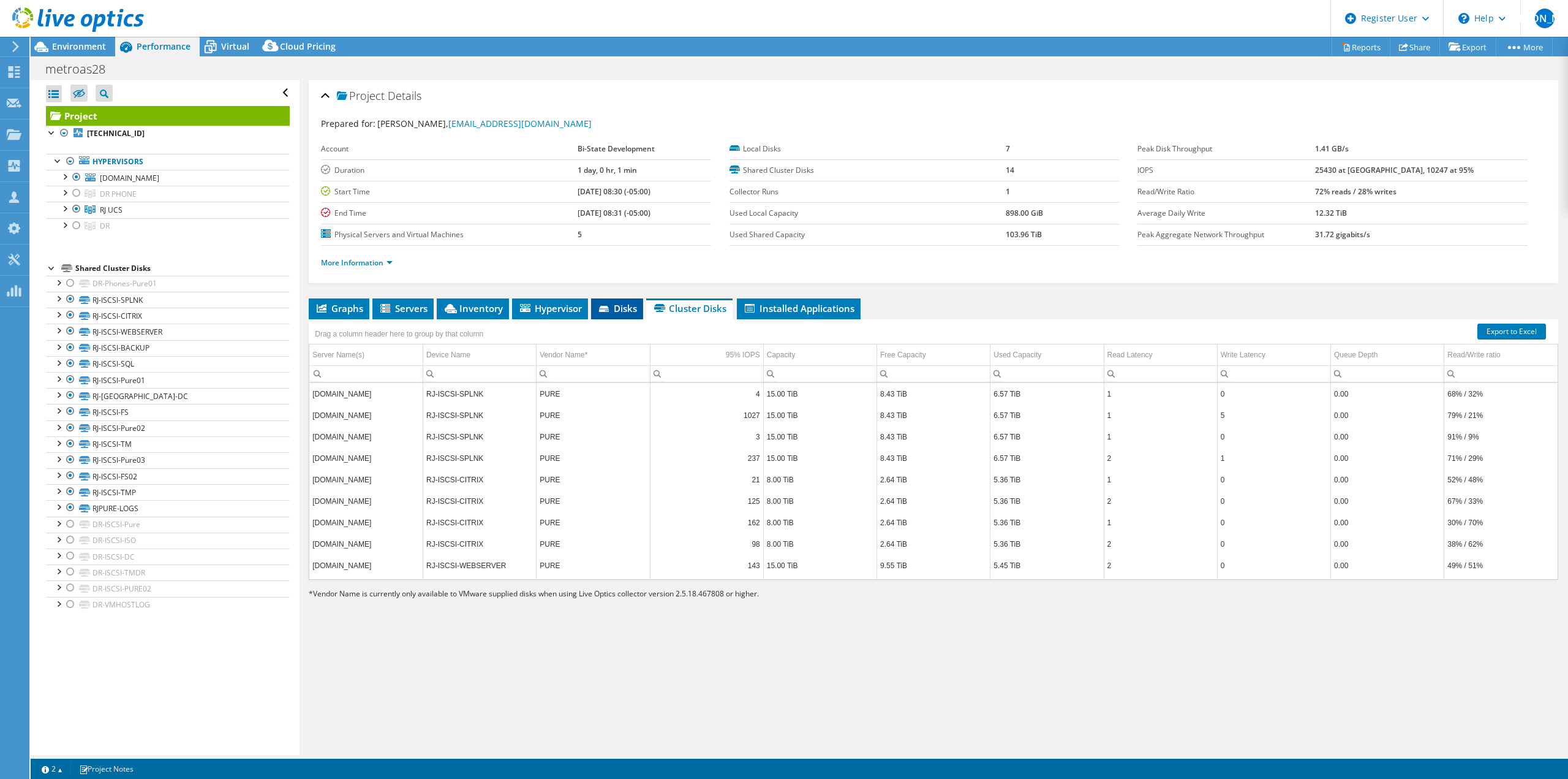
click at [627, 301] on li "Disks" at bounding box center [617, 309] width 52 height 21
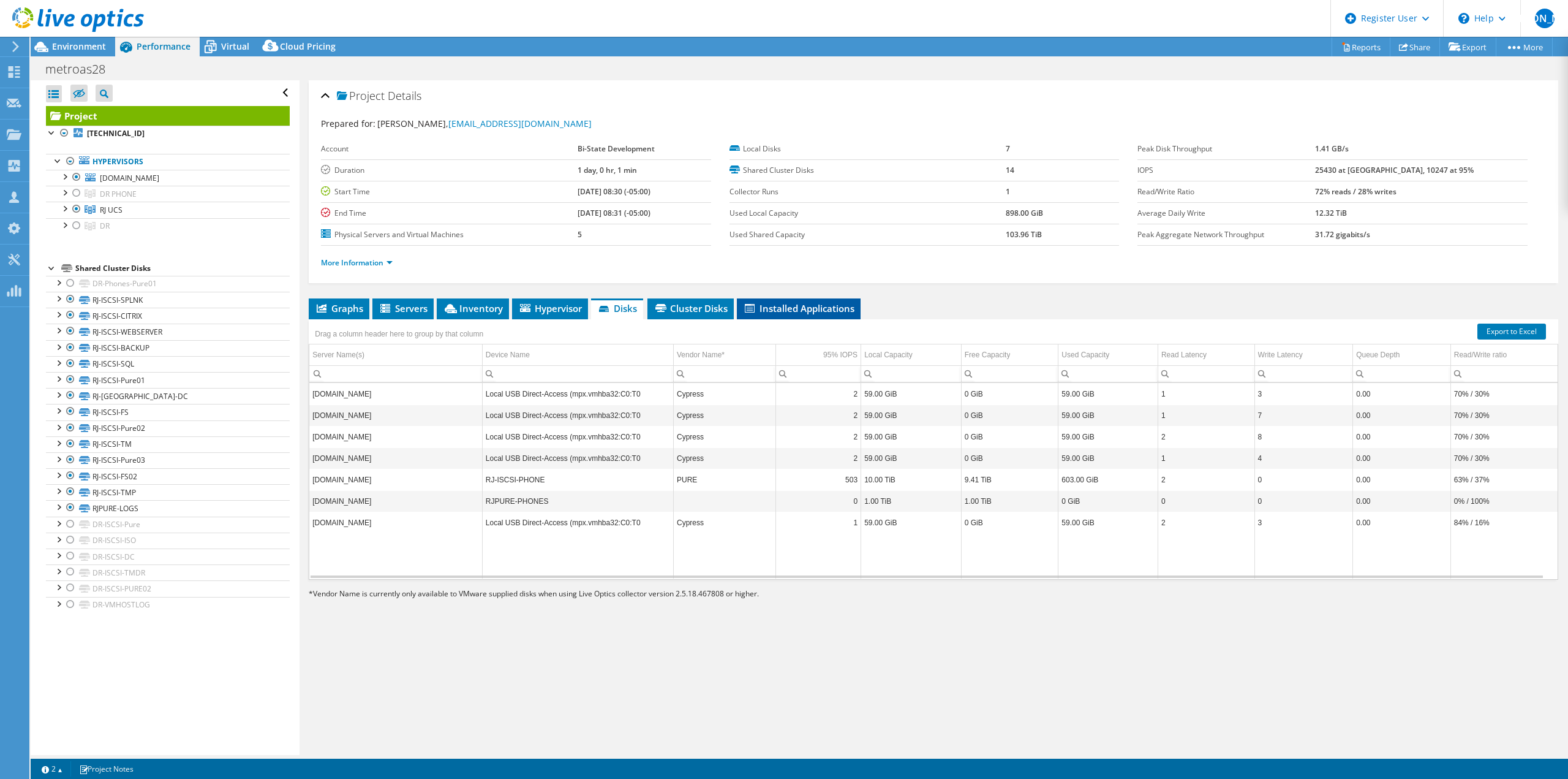
click at [769, 310] on span "Installed Applications" at bounding box center [799, 308] width 112 height 13
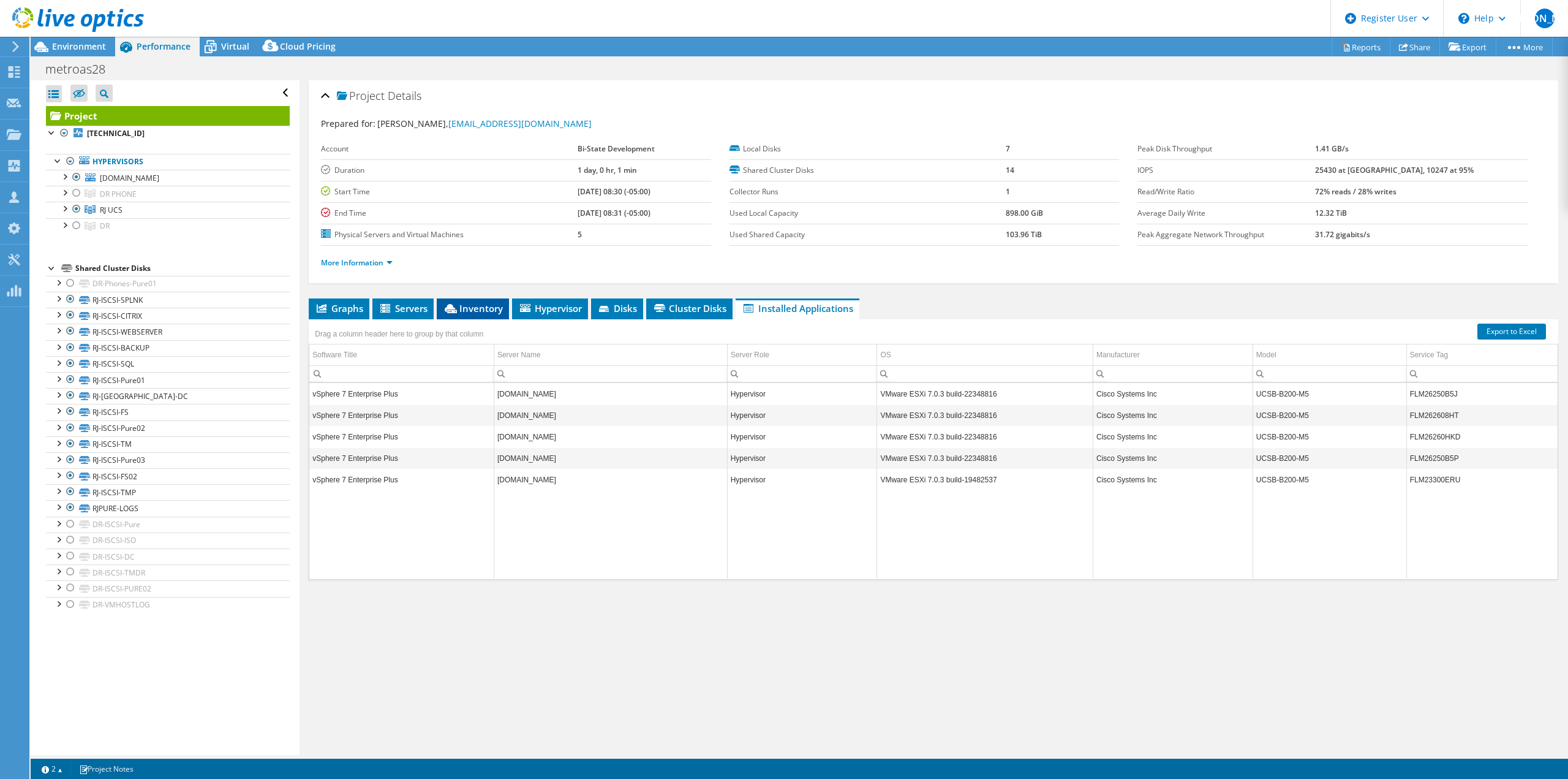
click at [478, 308] on span "Inventory" at bounding box center [473, 308] width 60 height 13
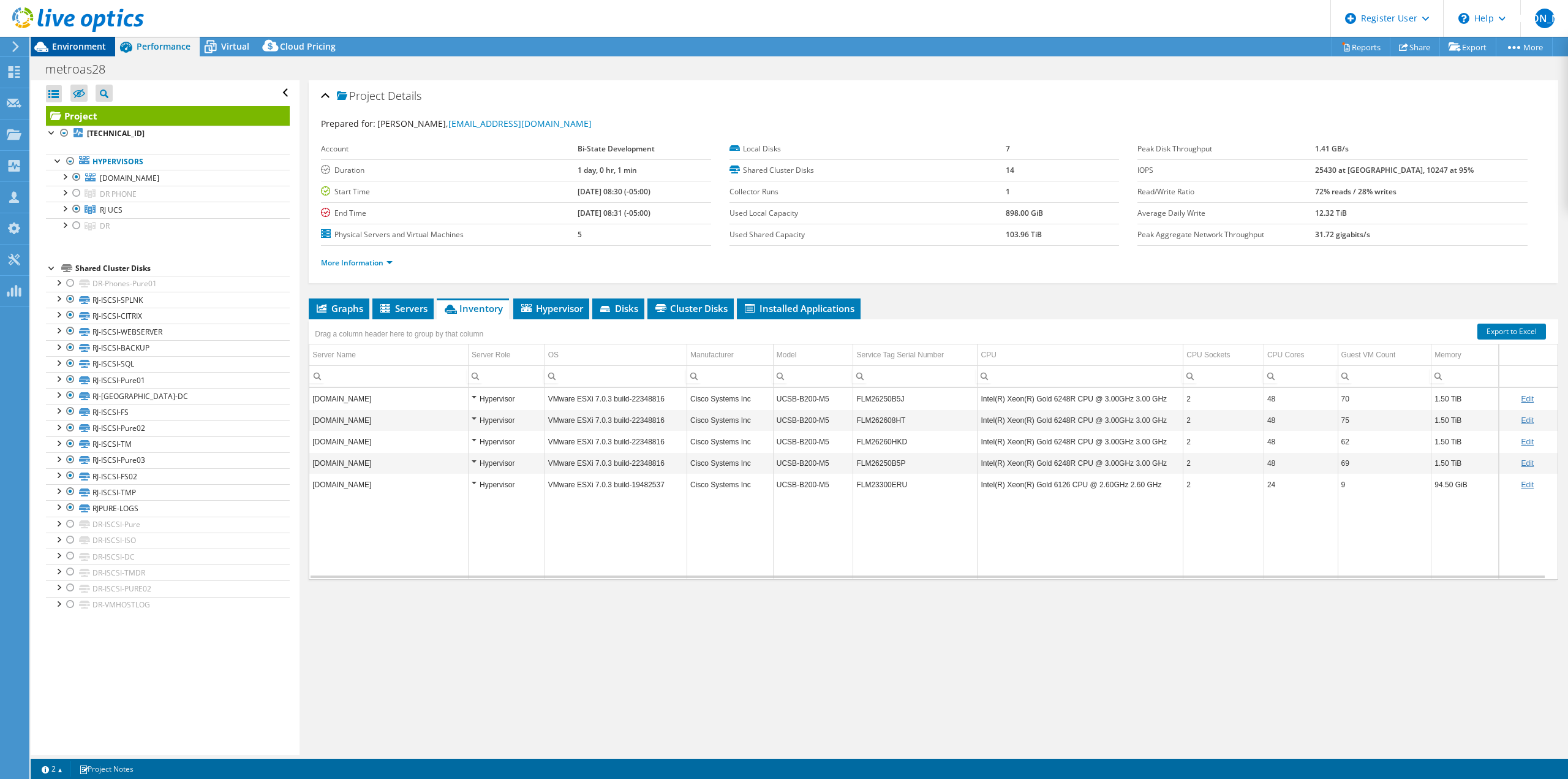
click at [75, 50] on span "Environment" at bounding box center [79, 46] width 54 height 12
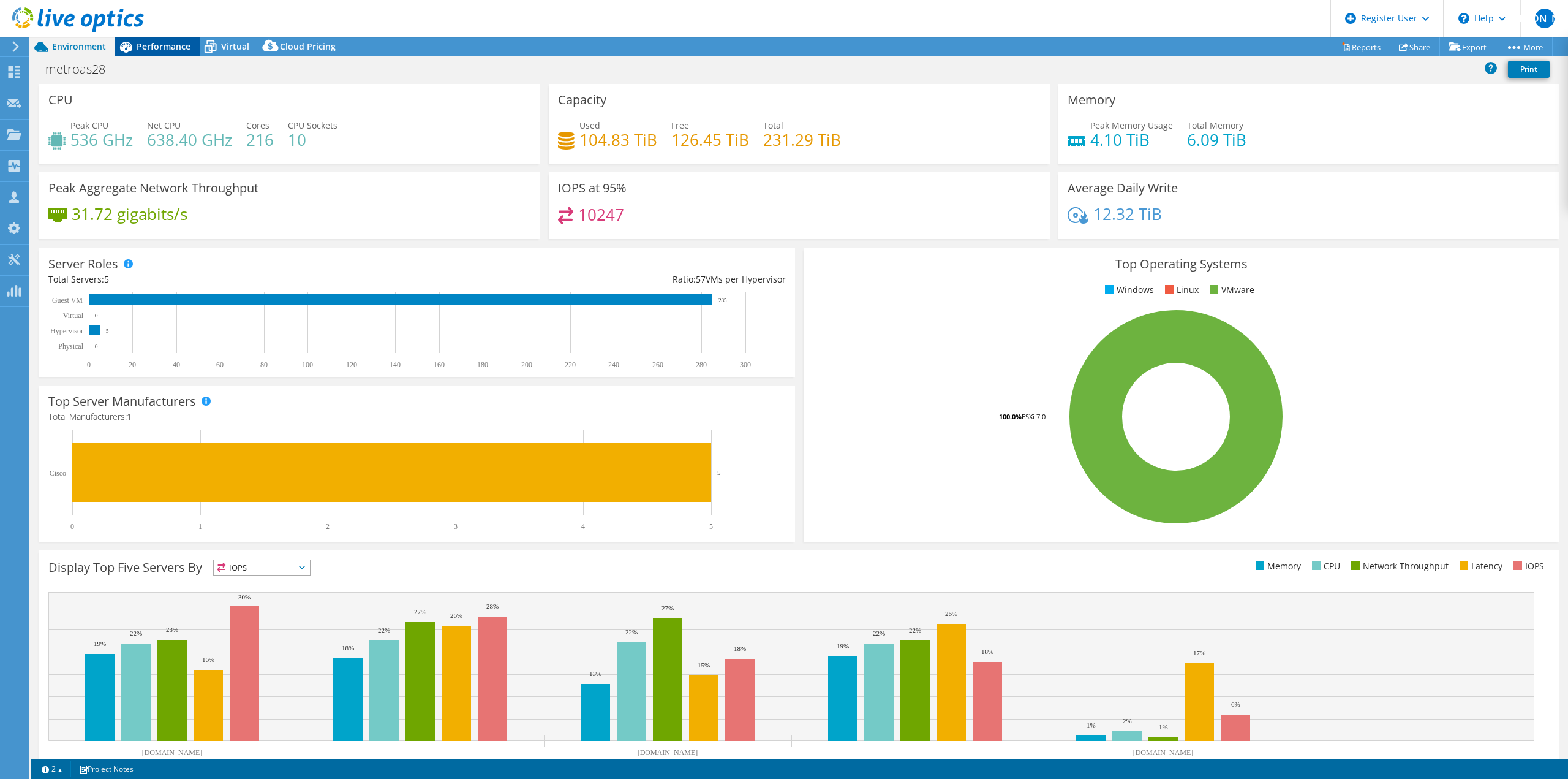
click at [169, 38] on div "Performance" at bounding box center [157, 47] width 84 height 20
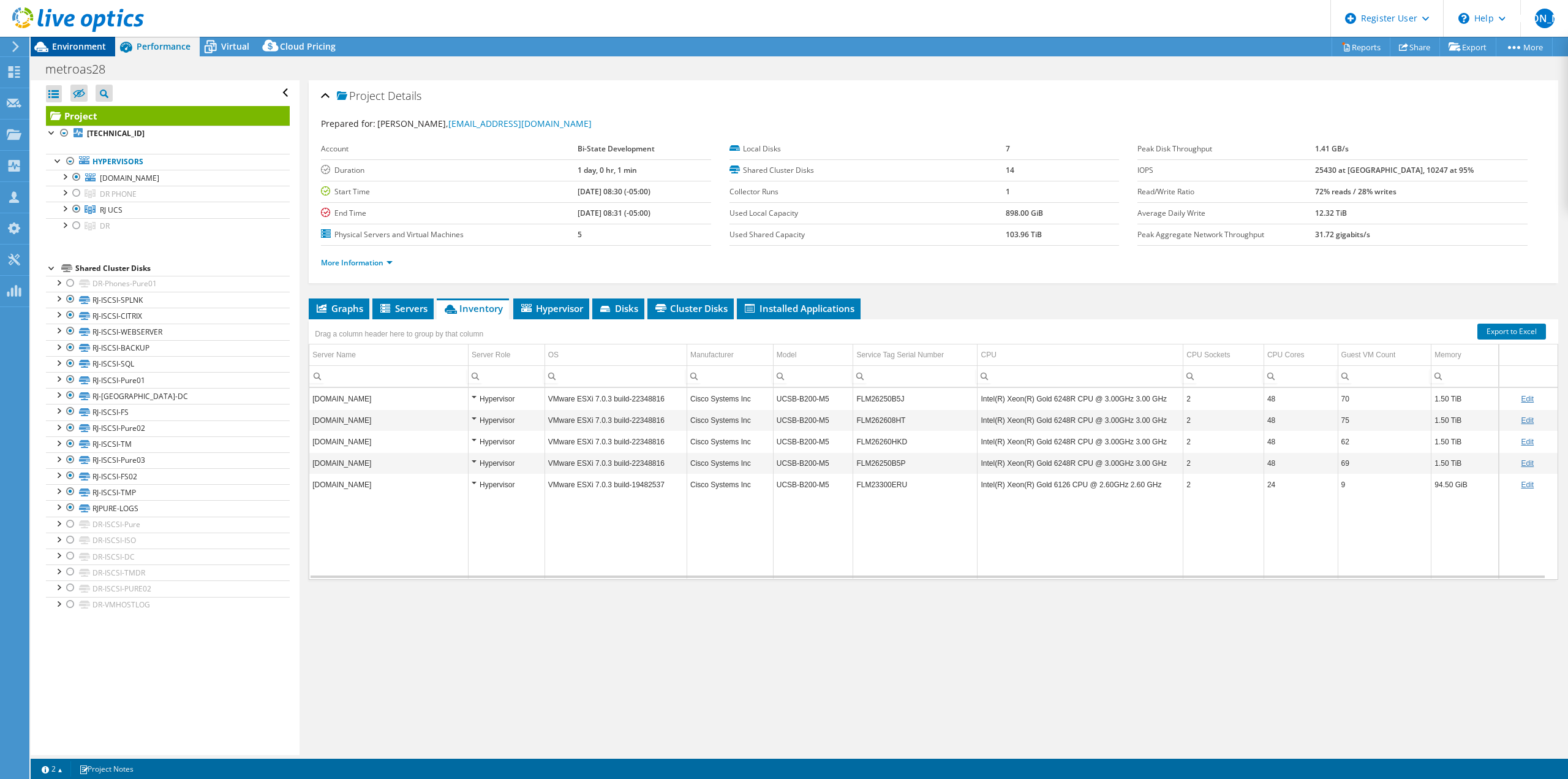
click at [95, 51] on span "Environment" at bounding box center [79, 46] width 54 height 12
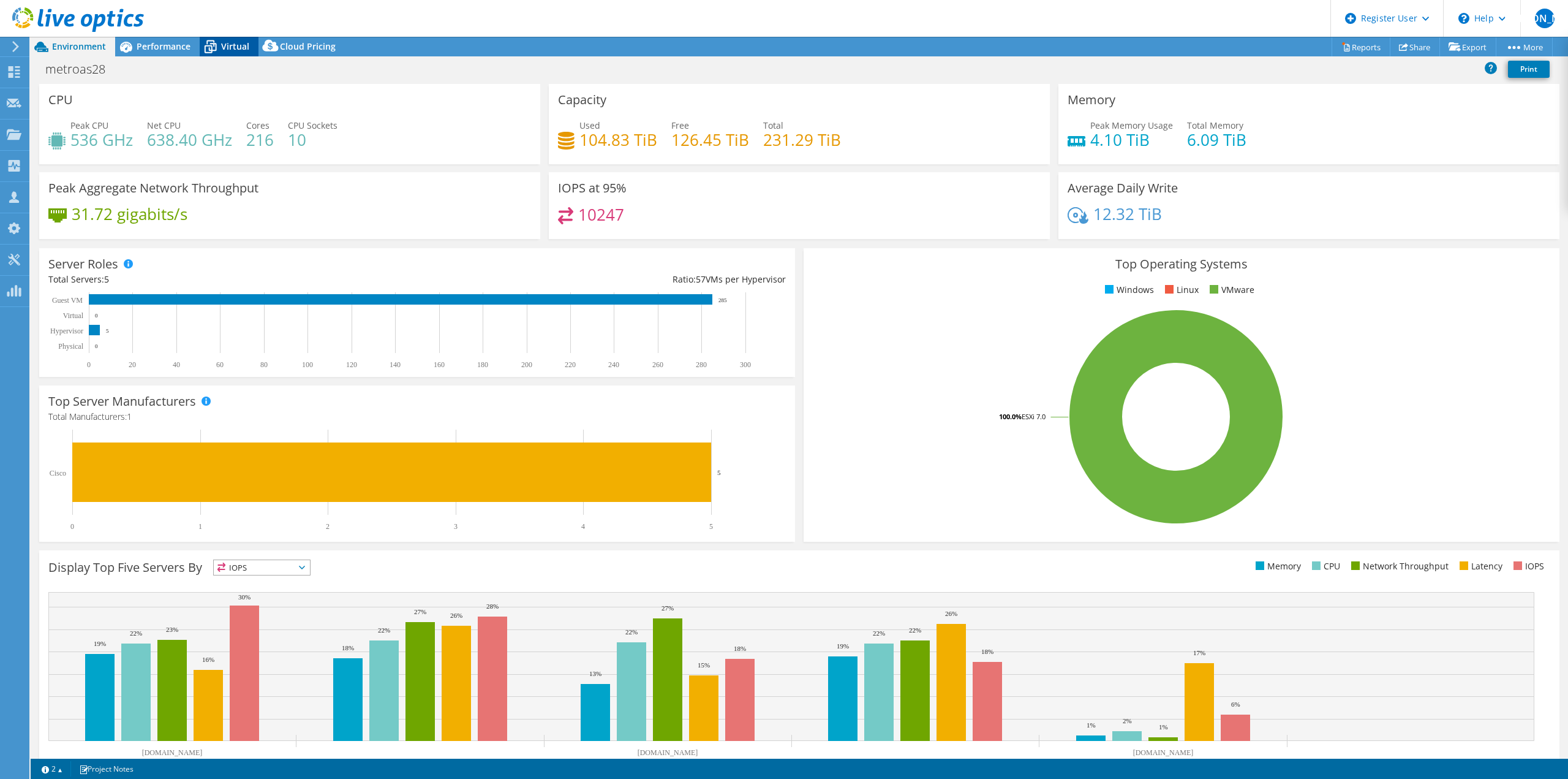
click at [229, 46] on span "Virtual" at bounding box center [235, 46] width 28 height 12
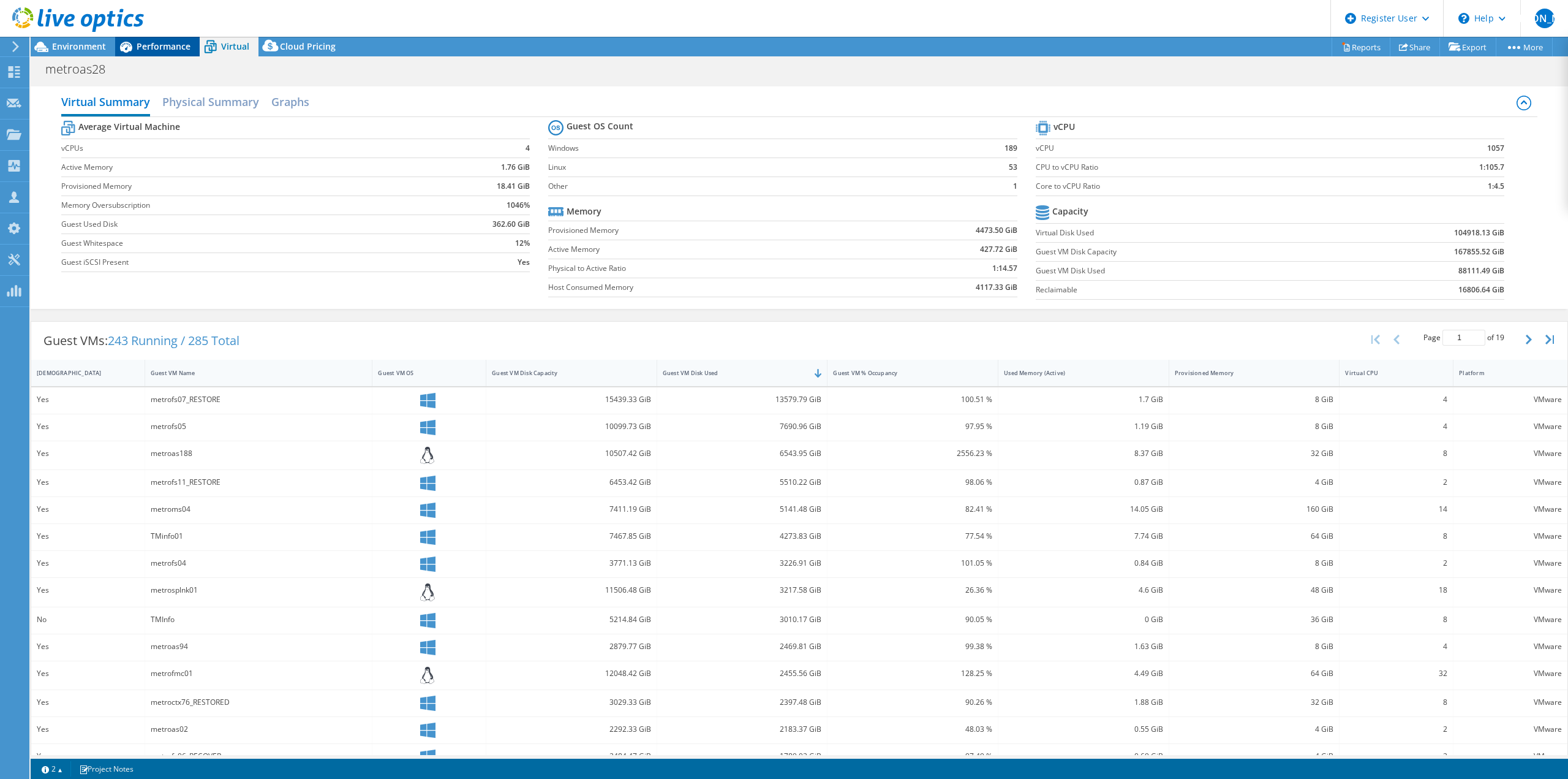
click at [151, 44] on span "Performance" at bounding box center [163, 46] width 54 height 12
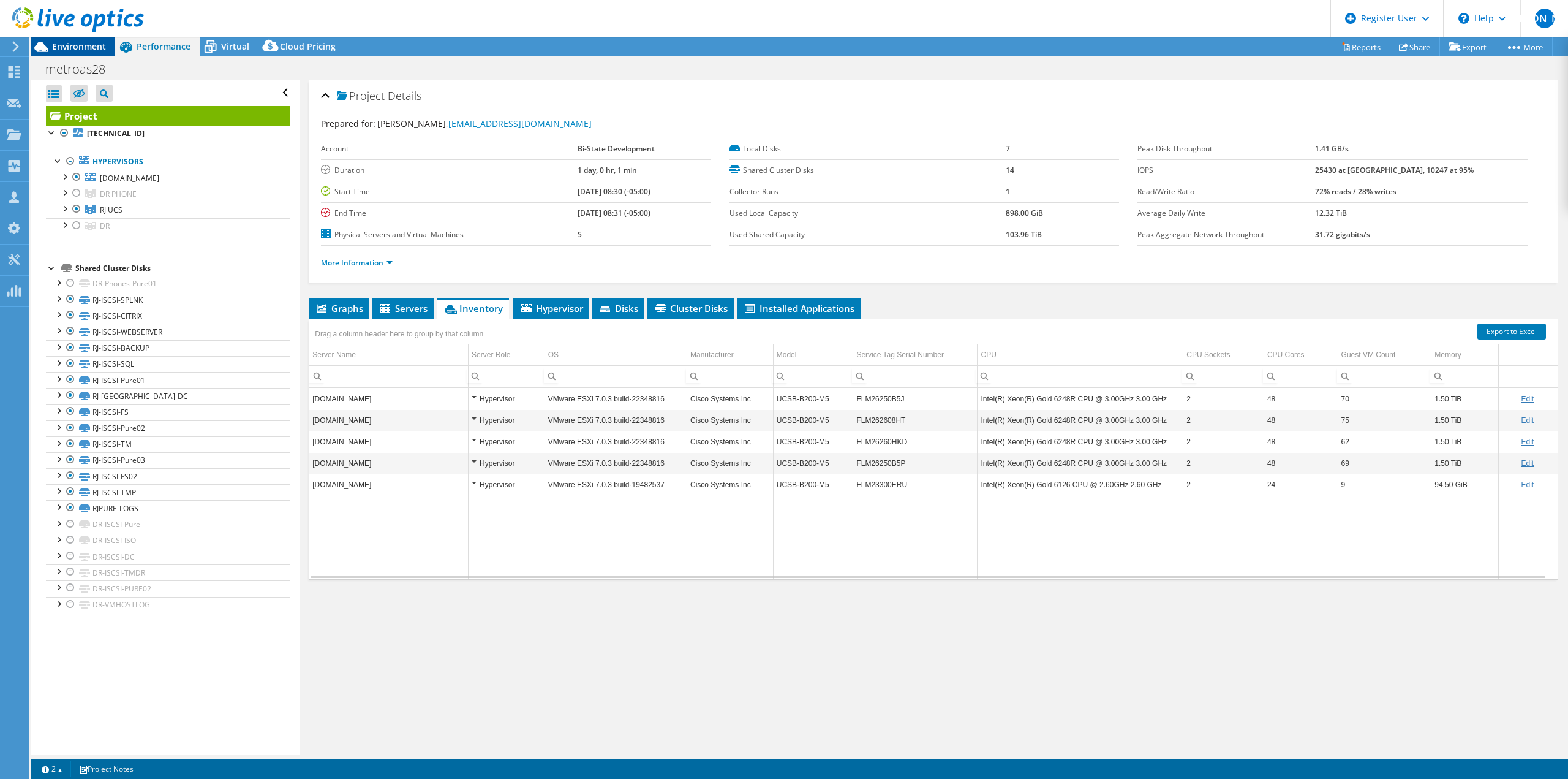
click at [73, 56] on div "Environment" at bounding box center [73, 47] width 84 height 20
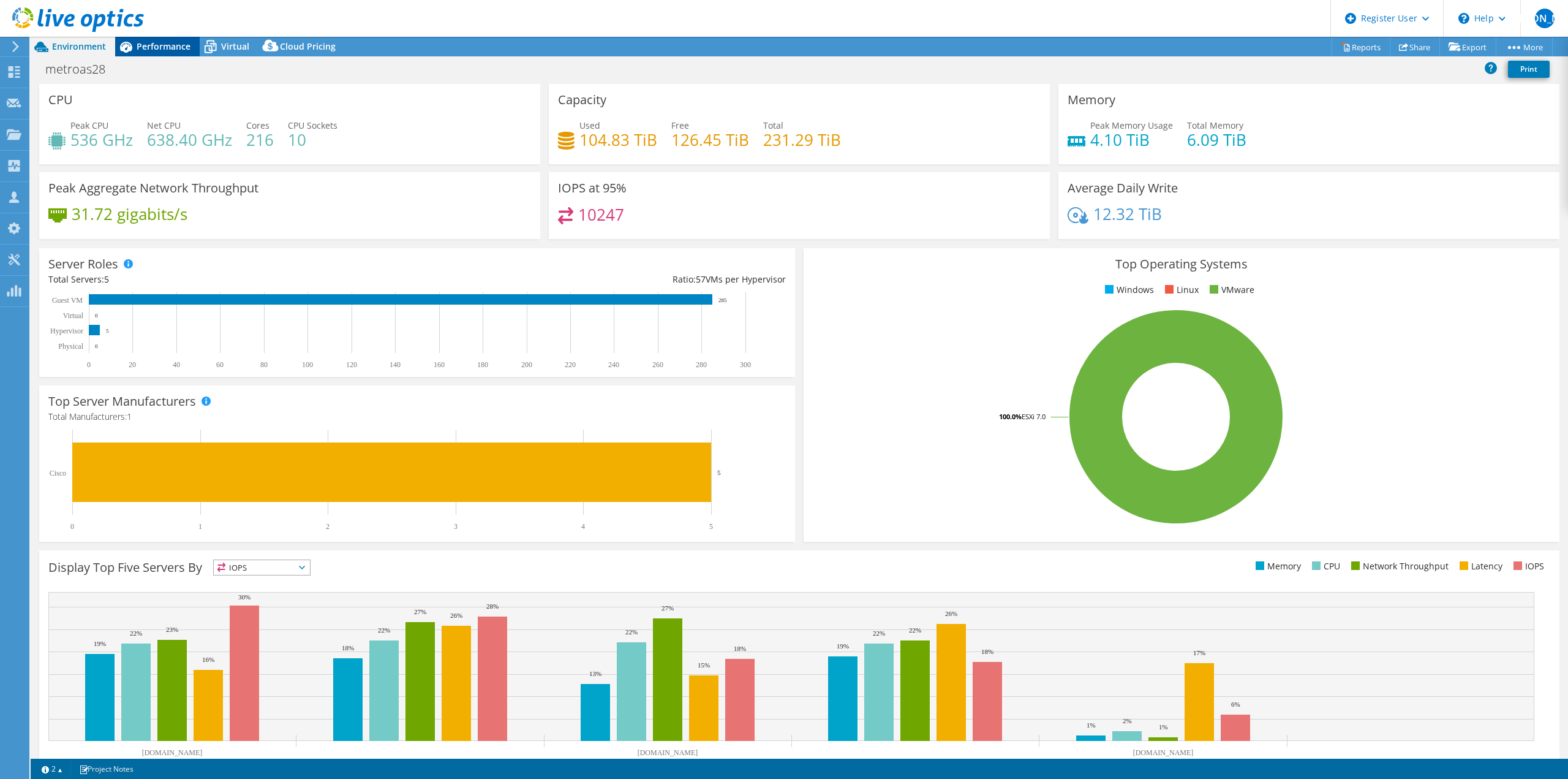
click at [164, 48] on span "Performance" at bounding box center [163, 46] width 54 height 12
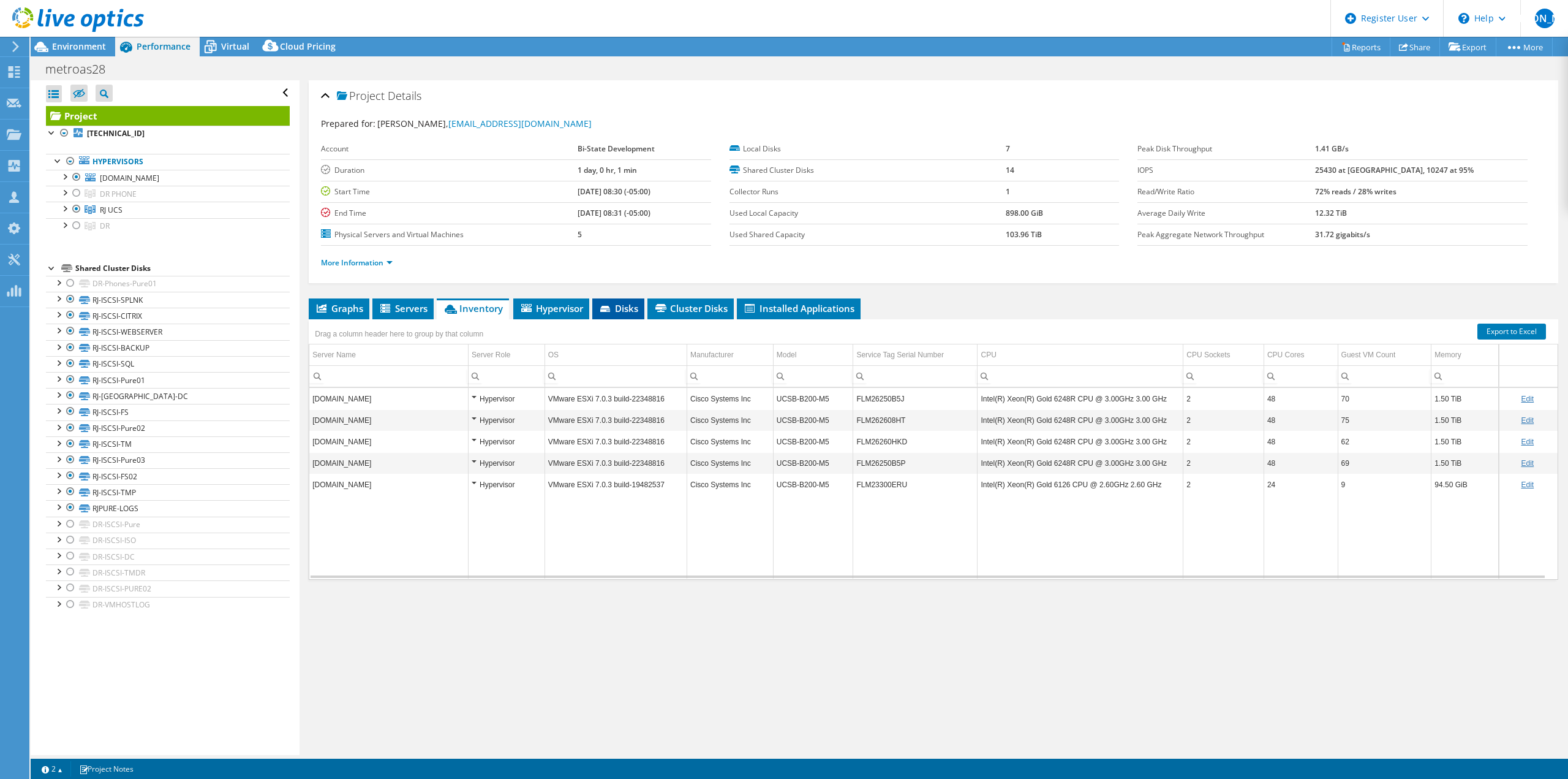
click at [607, 304] on span "Disks" at bounding box center [618, 308] width 40 height 13
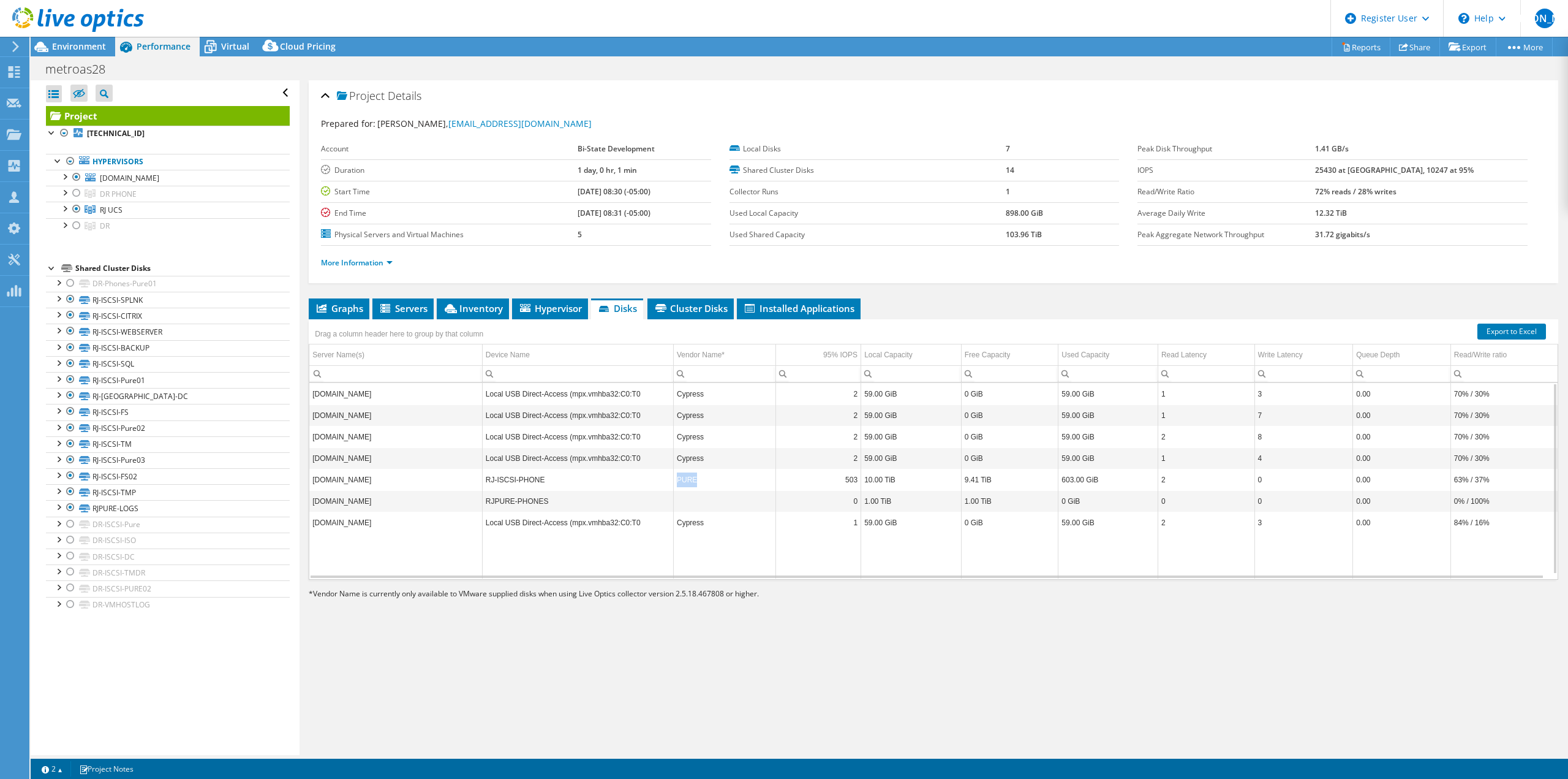
click at [670, 479] on tr "[DOMAIN_NAME] RJ-ISCSI-PHONE PURE 503 10.00 TiB 9.41 TiB 603.00 GiB 2 0 0.00 63…" at bounding box center [934, 479] width 1248 height 22
click at [723, 483] on td "PURE" at bounding box center [724, 479] width 102 height 22
click at [542, 301] on li "Hypervisor" at bounding box center [549, 309] width 76 height 21
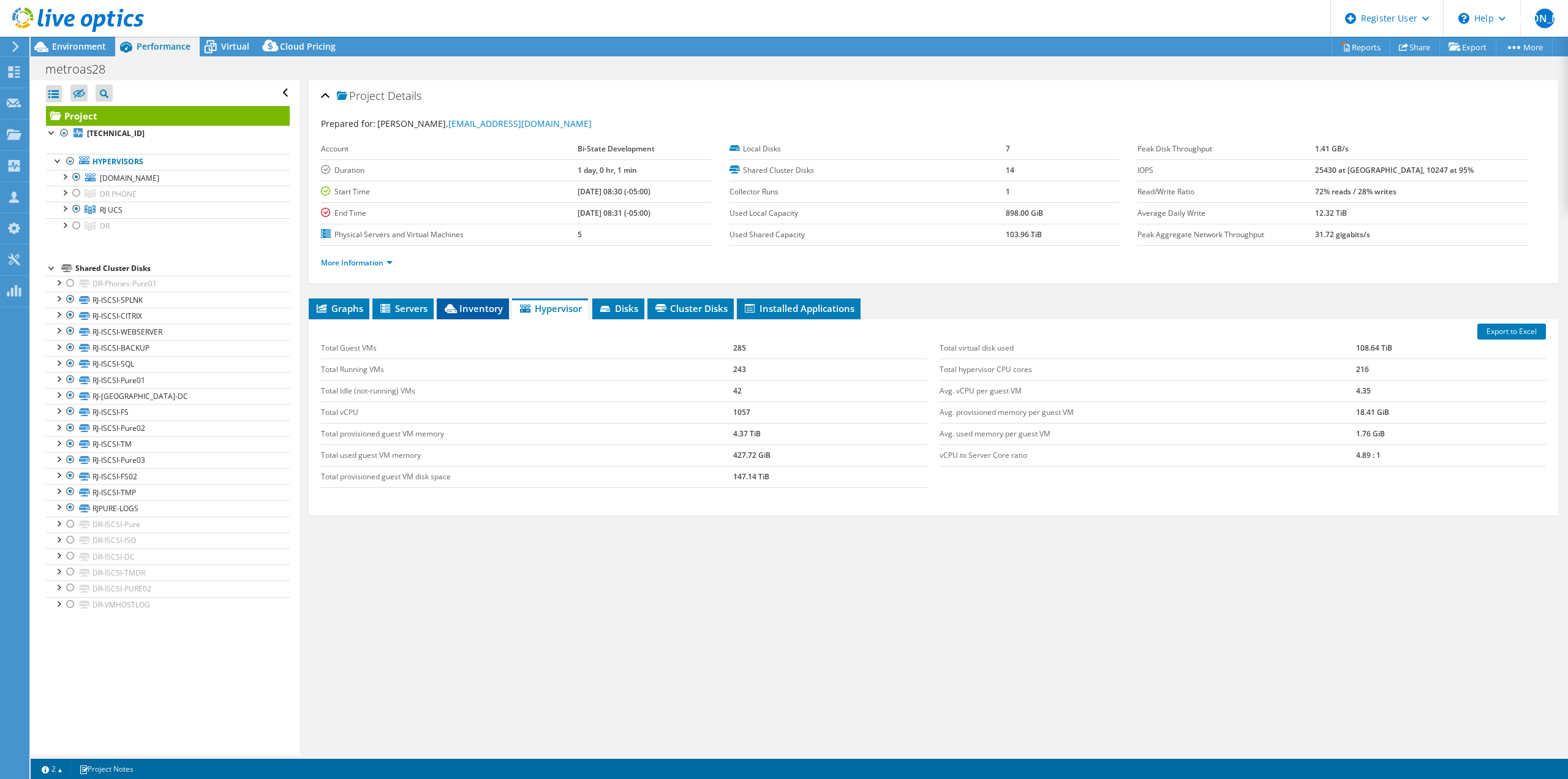
click at [474, 309] on span "Inventory" at bounding box center [473, 308] width 60 height 13
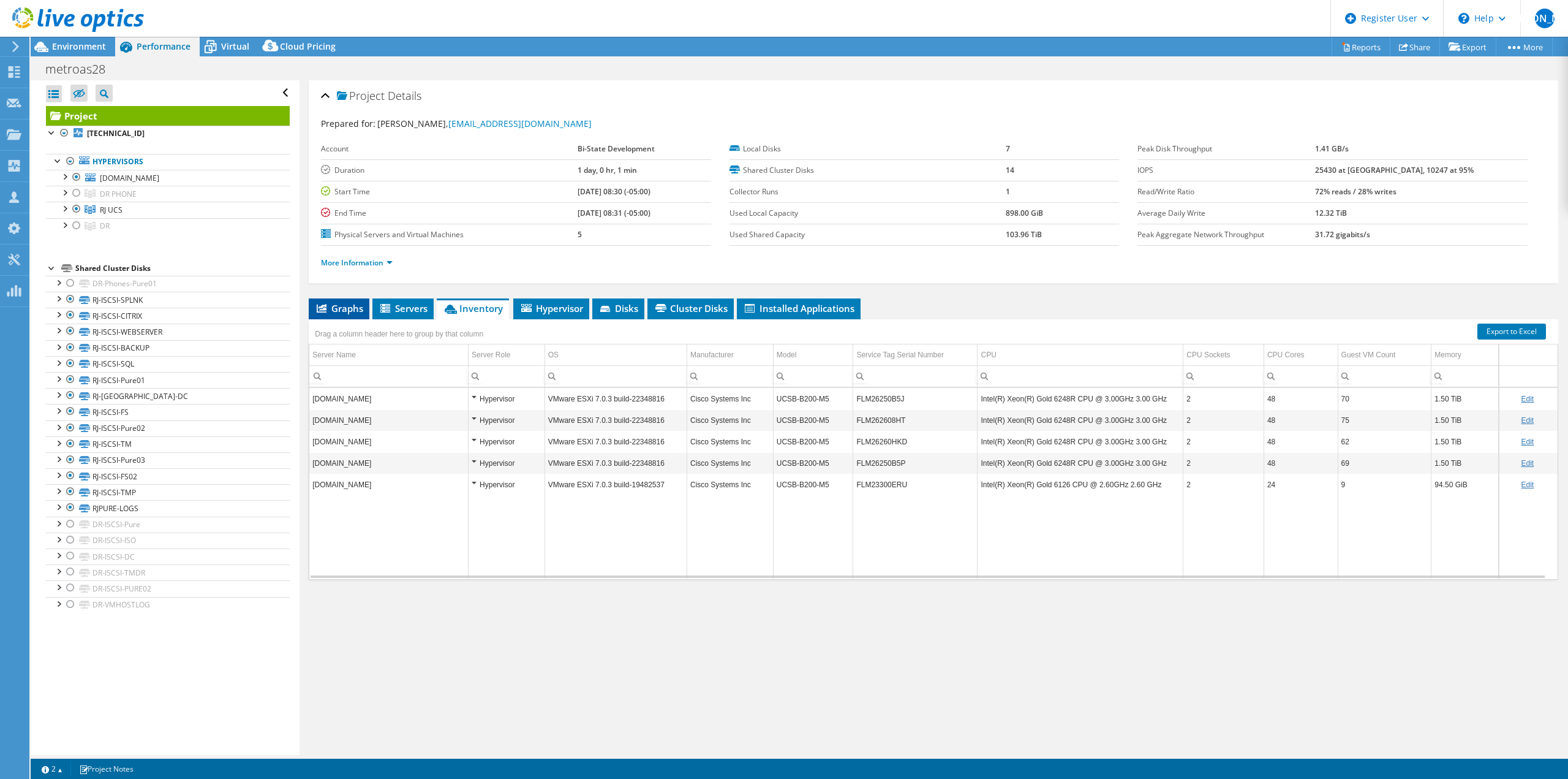
click at [326, 312] on icon at bounding box center [321, 308] width 10 height 8
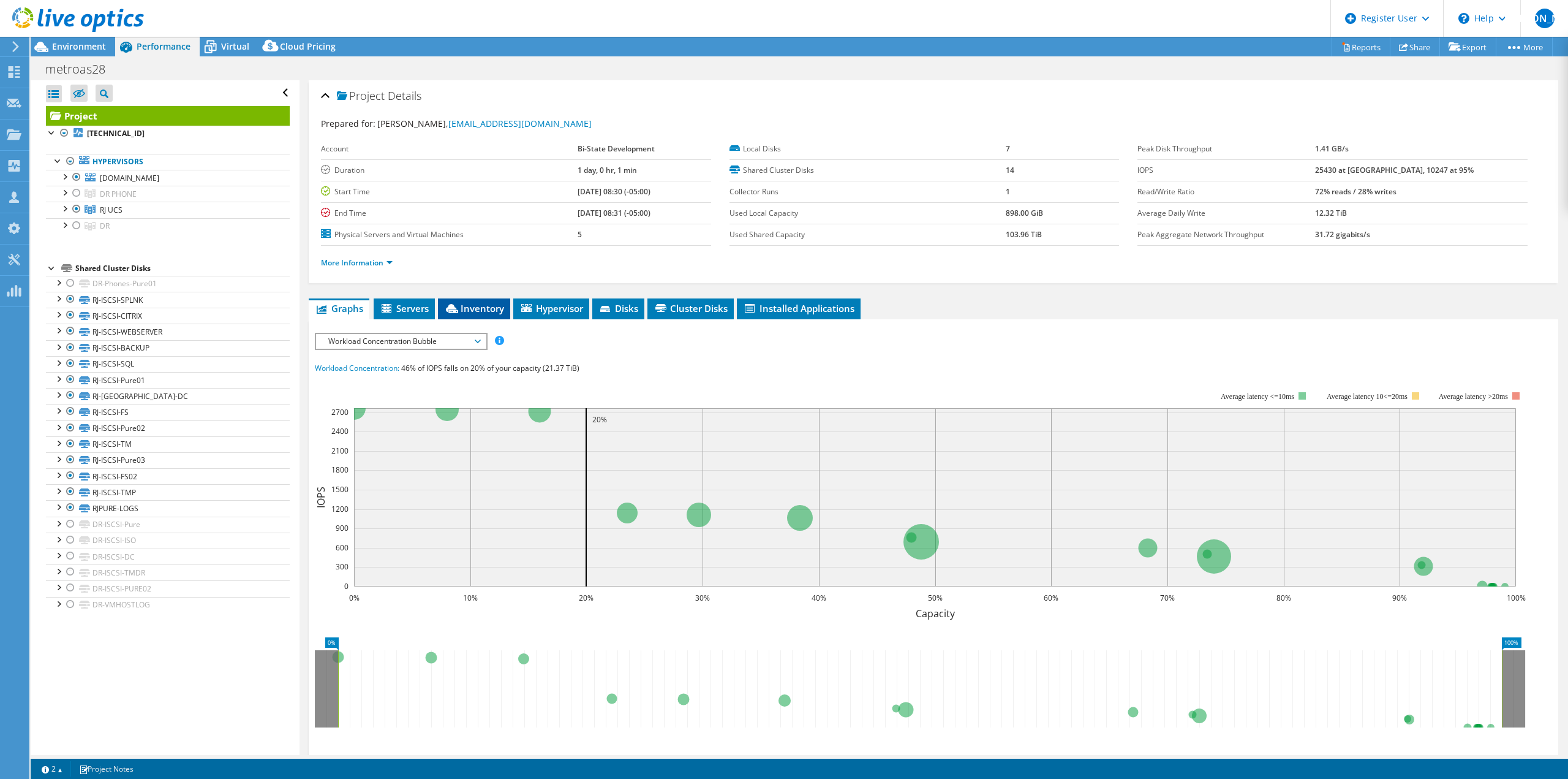
click at [464, 308] on span "Inventory" at bounding box center [474, 308] width 60 height 13
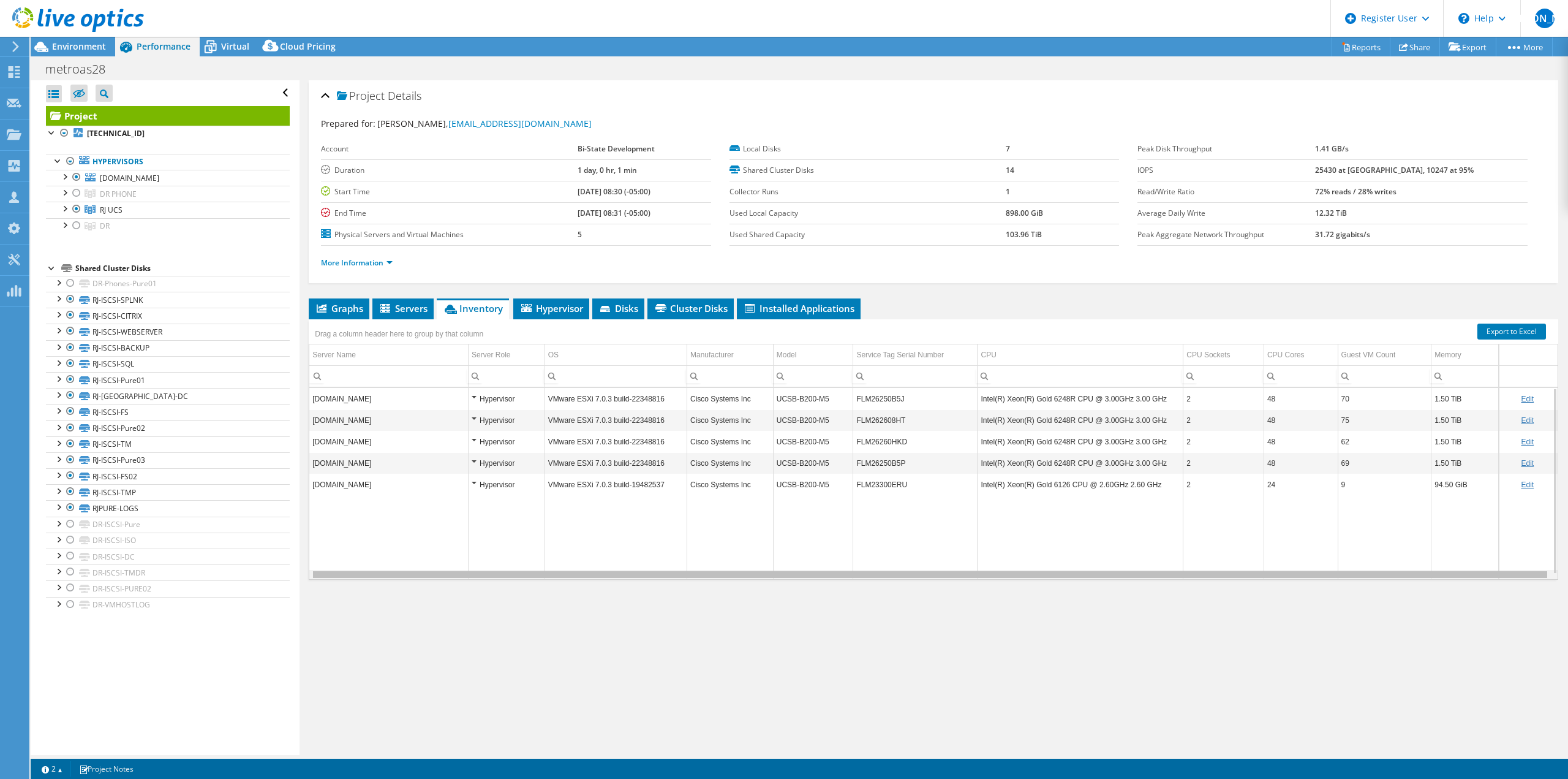
scroll to position [0, 3]
drag, startPoint x: 915, startPoint y: 573, endPoint x: 1057, endPoint y: 592, distance: 143.3
click at [1057, 592] on body "[PERSON_NAME] Dell User [PERSON_NAME] [PERSON_NAME][EMAIL_ADDRESS][PERSON_NAME]…" at bounding box center [784, 389] width 1568 height 779
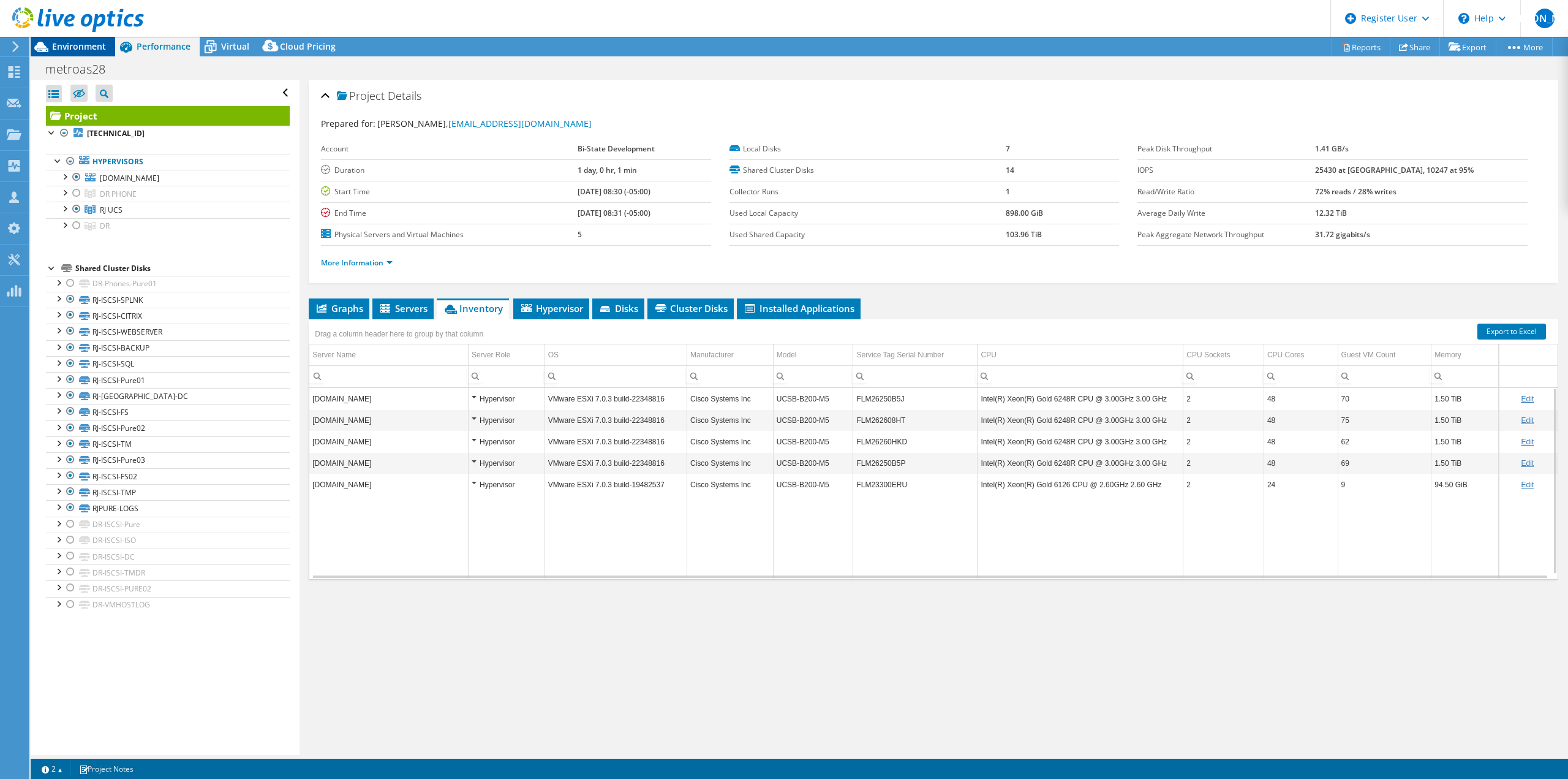
click at [75, 43] on span "Environment" at bounding box center [79, 46] width 54 height 12
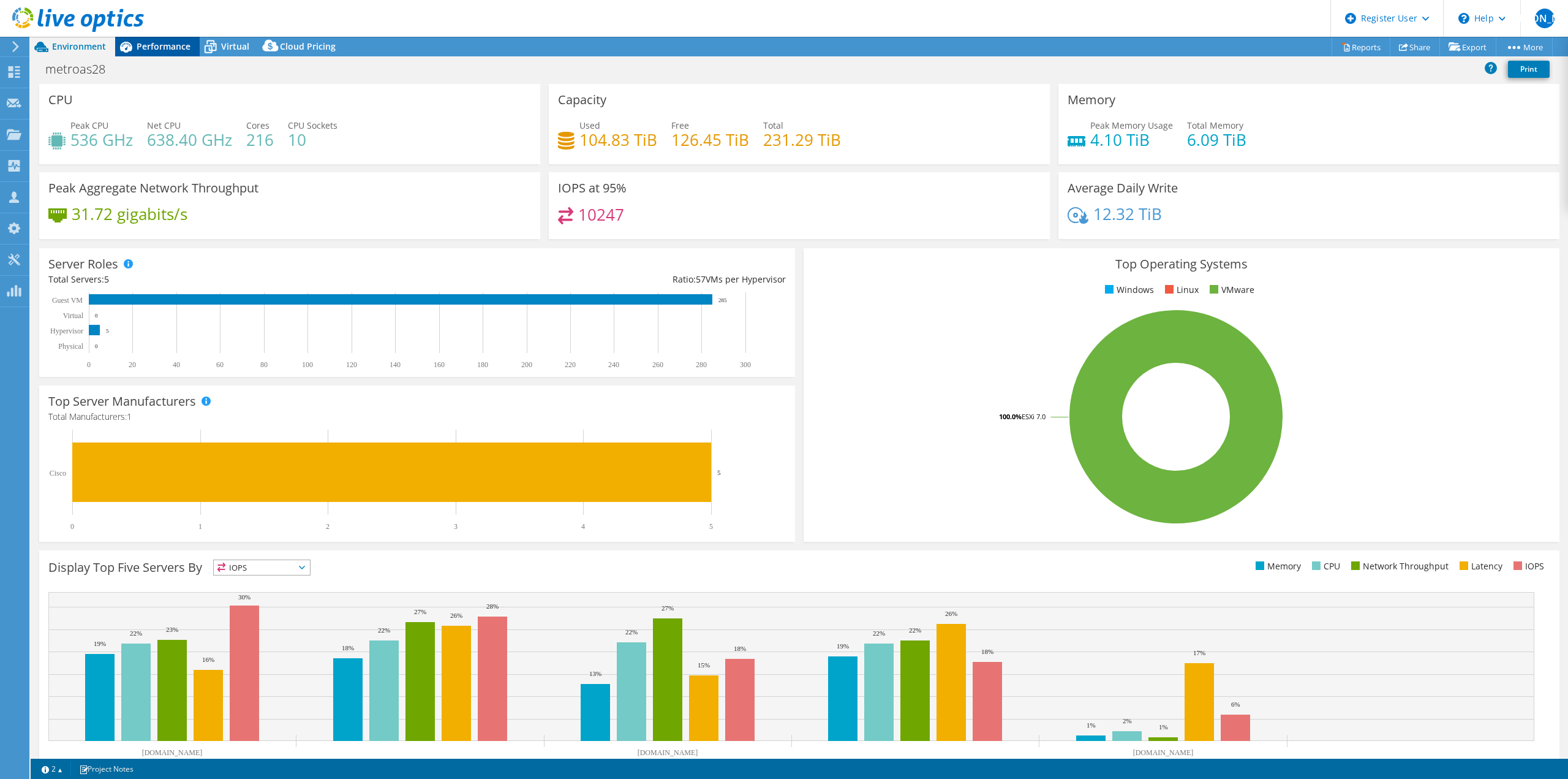
click at [149, 43] on span "Performance" at bounding box center [163, 46] width 54 height 12
